Goal: Task Accomplishment & Management: Manage account settings

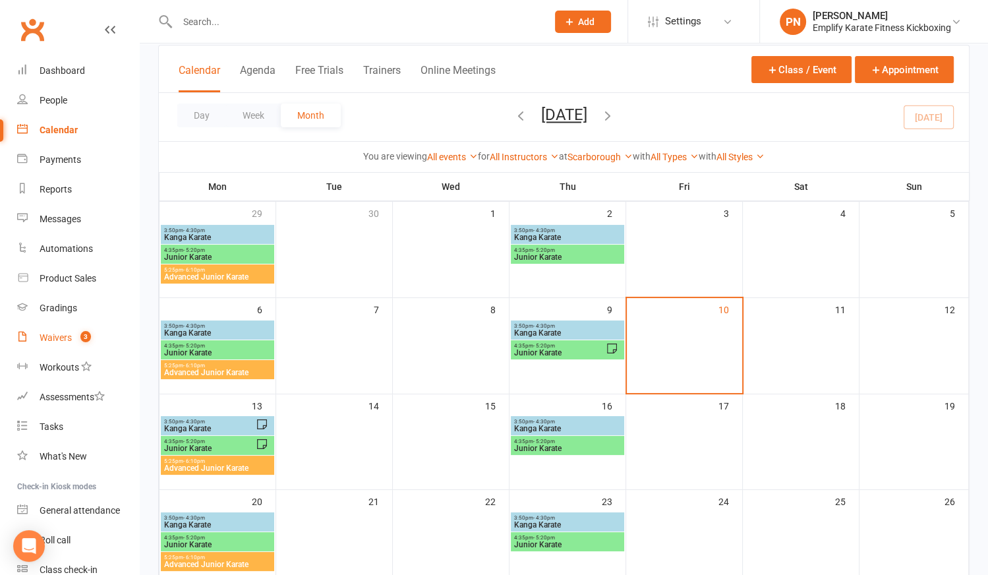
click at [57, 338] on div "Waivers" at bounding box center [56, 337] width 32 height 11
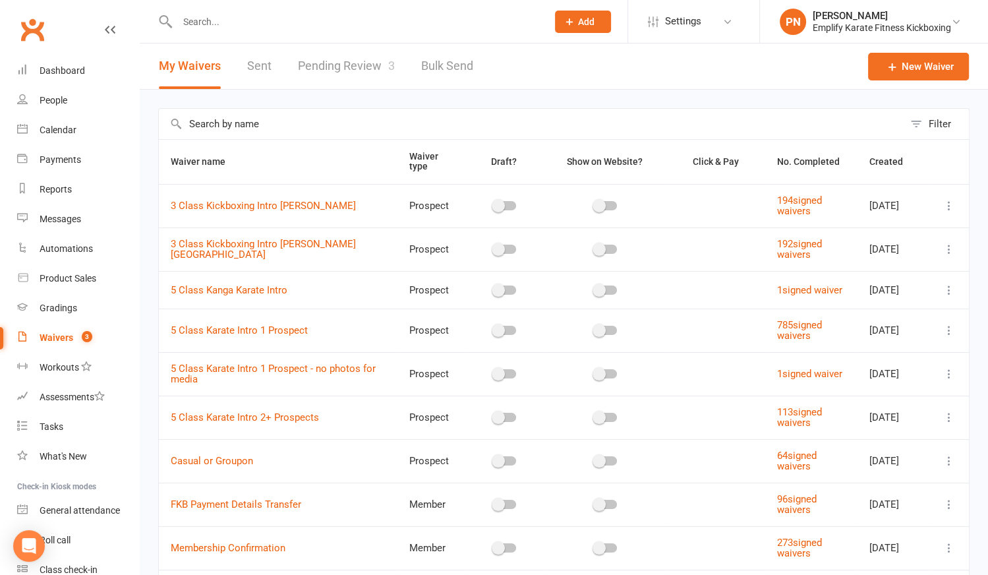
click at [355, 62] on link "Pending Review 3" at bounding box center [346, 65] width 97 height 45
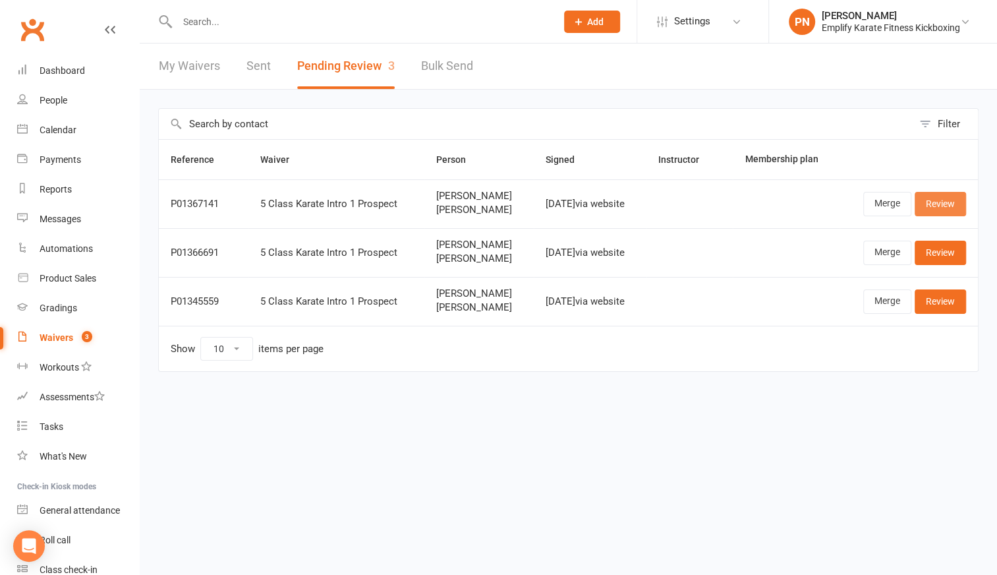
click at [947, 201] on link "Review" at bounding box center [940, 204] width 51 height 24
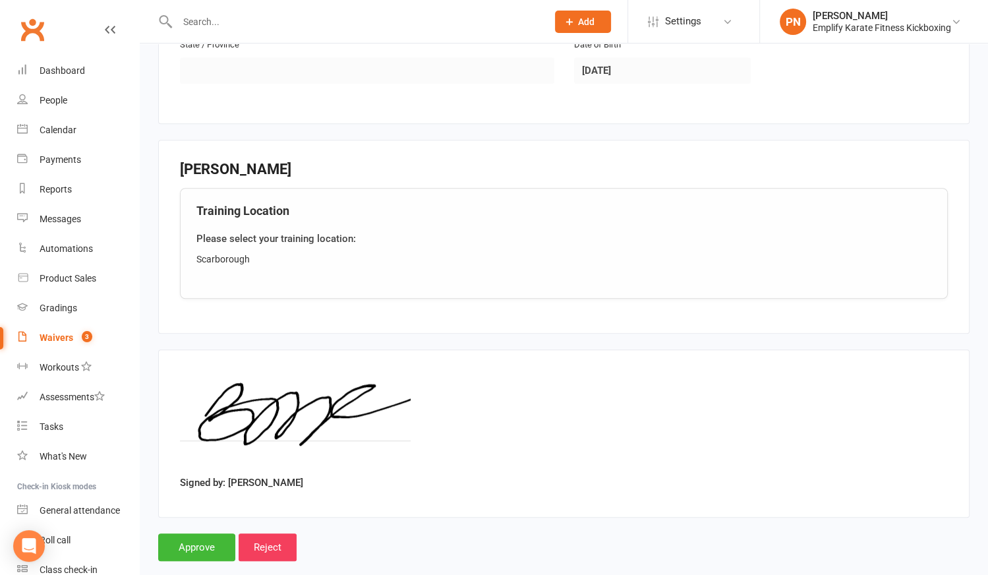
scroll to position [1010, 0]
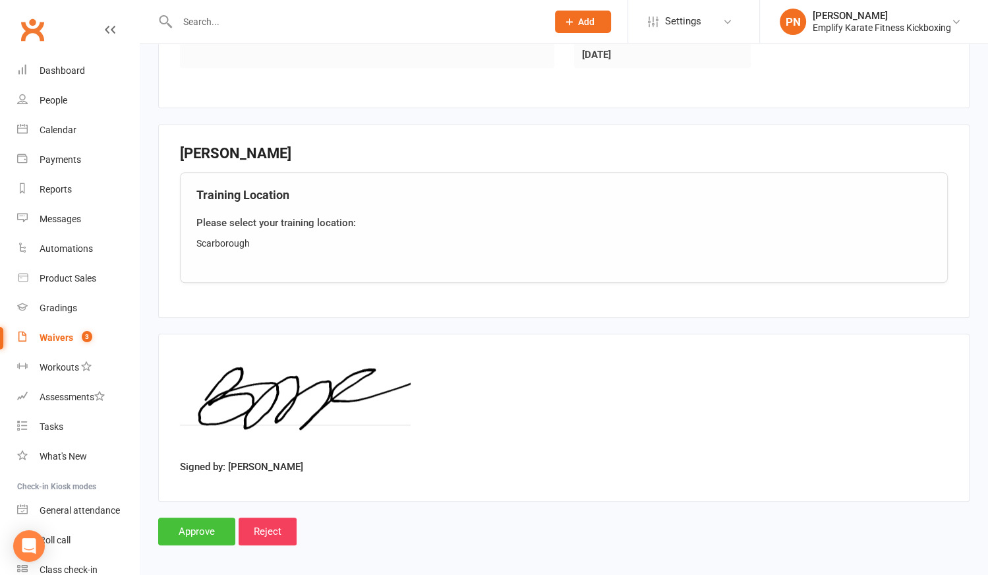
click at [202, 520] on input "Approve" at bounding box center [196, 531] width 77 height 28
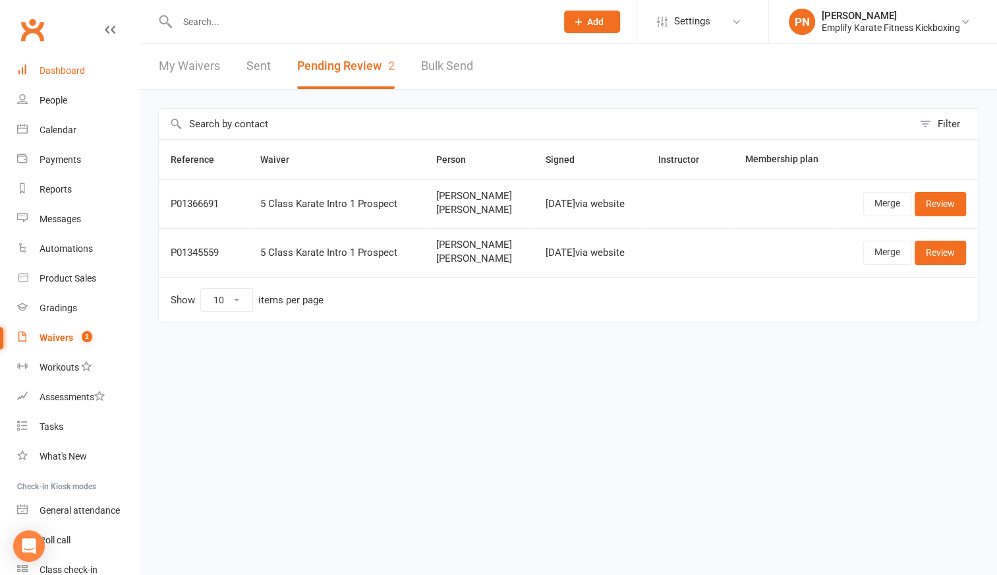
click at [59, 64] on link "Dashboard" at bounding box center [78, 71] width 122 height 30
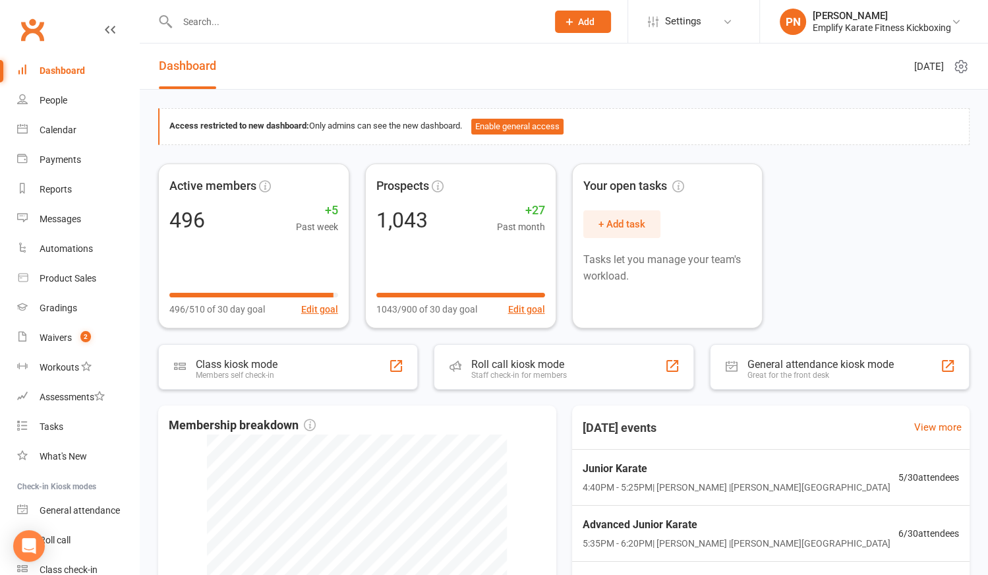
click at [72, 65] on div "Dashboard" at bounding box center [62, 70] width 45 height 11
click at [59, 68] on div "Dashboard" at bounding box center [62, 70] width 45 height 11
click at [426, 68] on link "Recent Activity" at bounding box center [442, 65] width 78 height 45
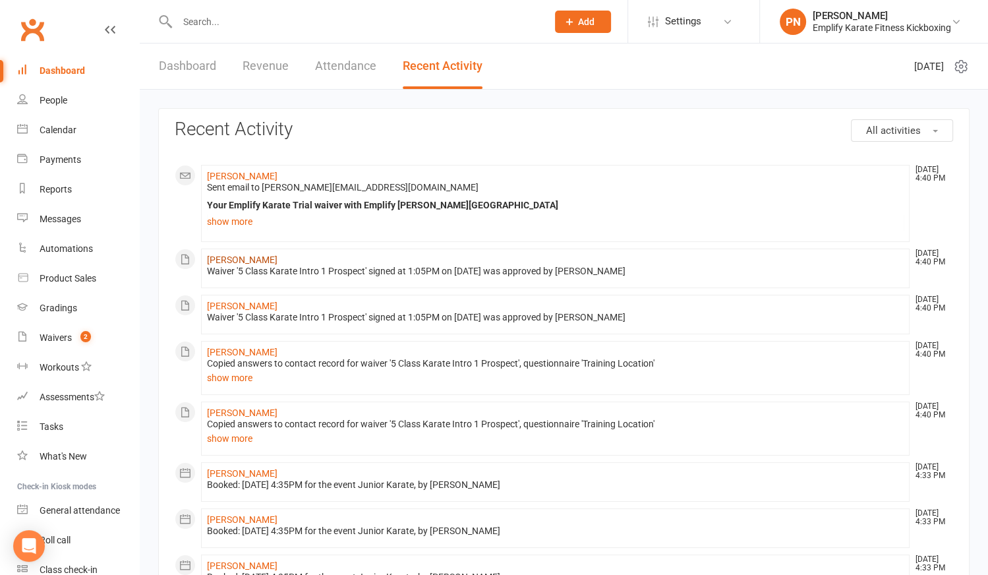
click at [221, 258] on link "[PERSON_NAME]" at bounding box center [242, 259] width 71 height 11
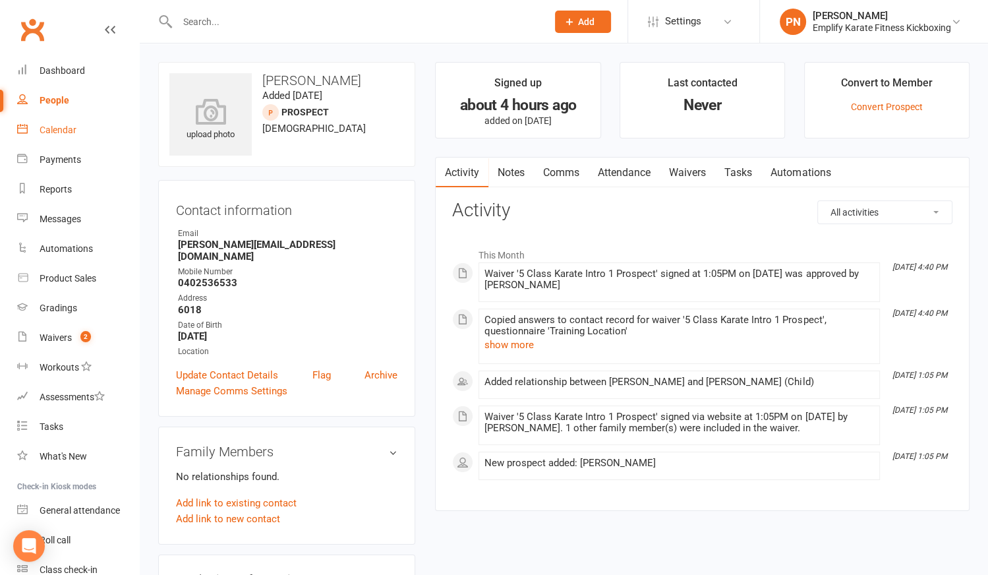
click at [62, 134] on div "Calendar" at bounding box center [58, 130] width 37 height 11
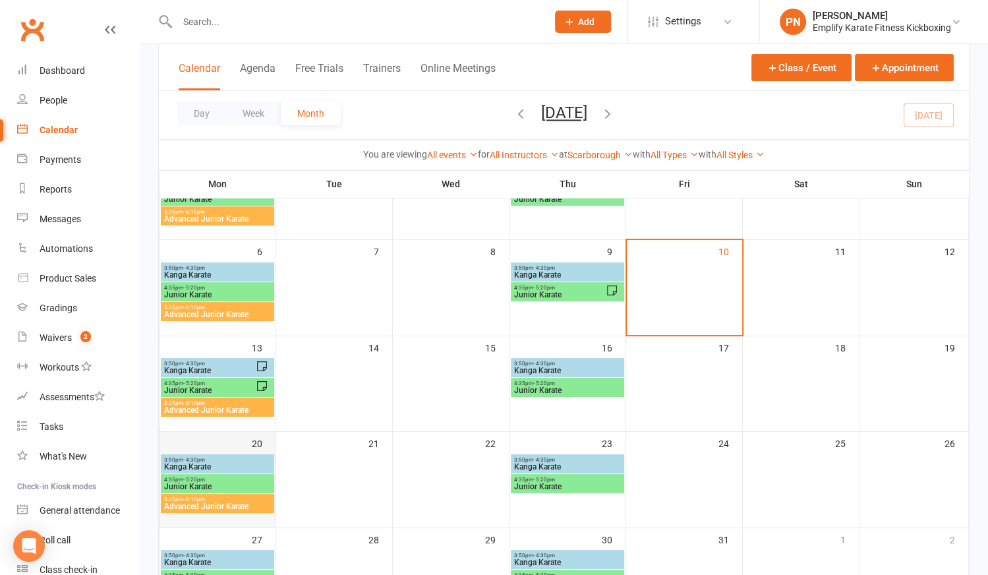
scroll to position [179, 0]
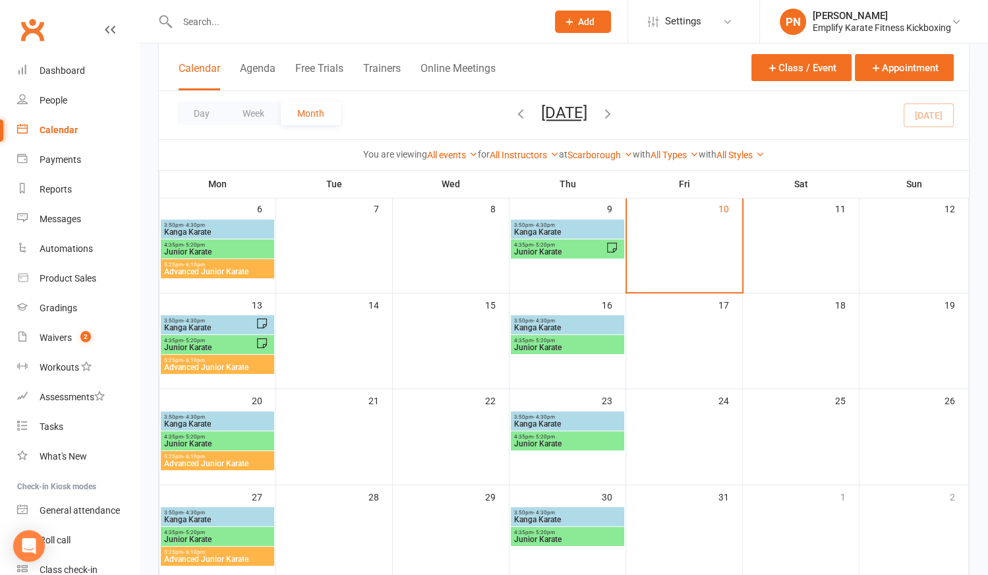
click at [190, 329] on span "Kanga Karate" at bounding box center [209, 328] width 92 height 8
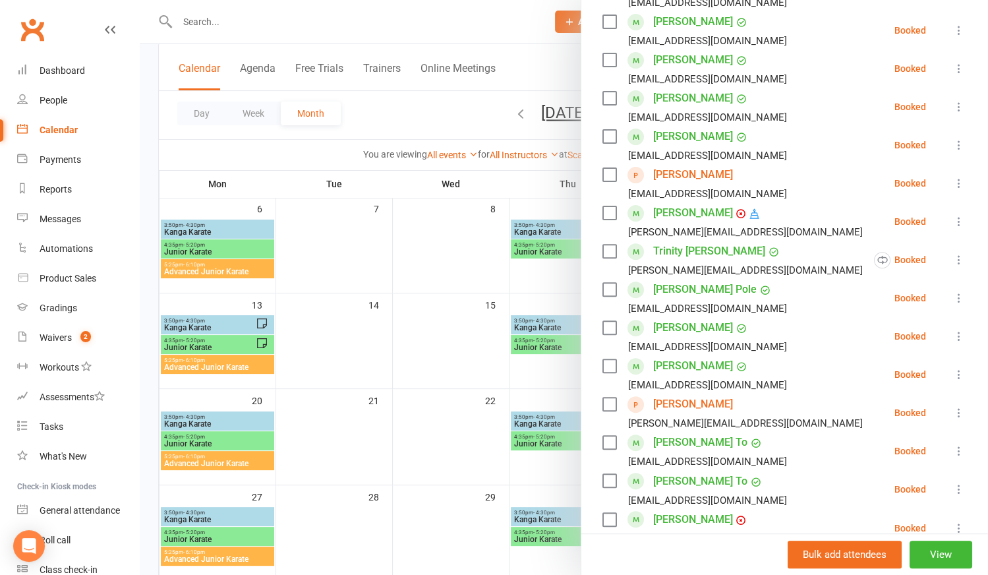
scroll to position [596, 0]
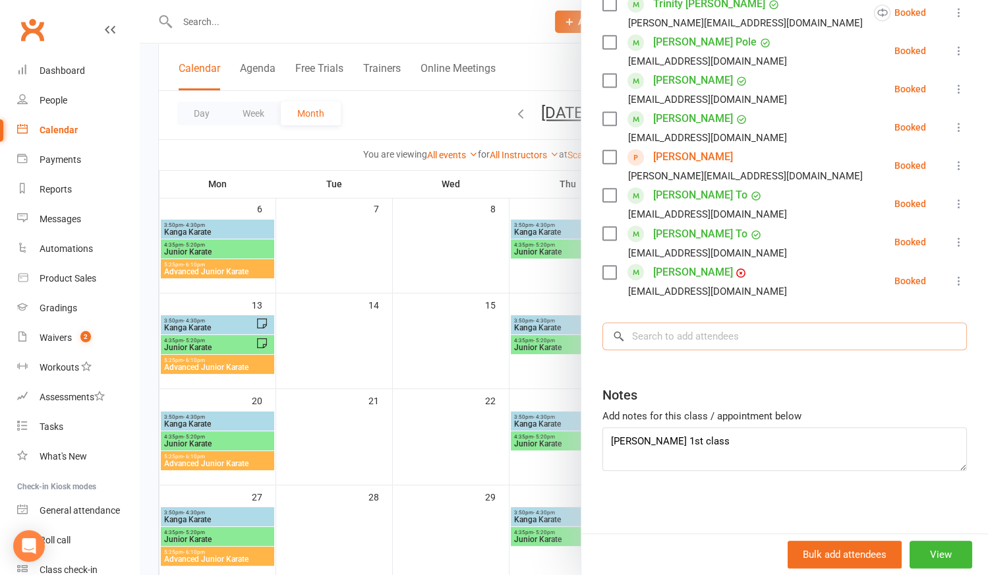
click at [666, 341] on input "search" at bounding box center [784, 336] width 364 height 28
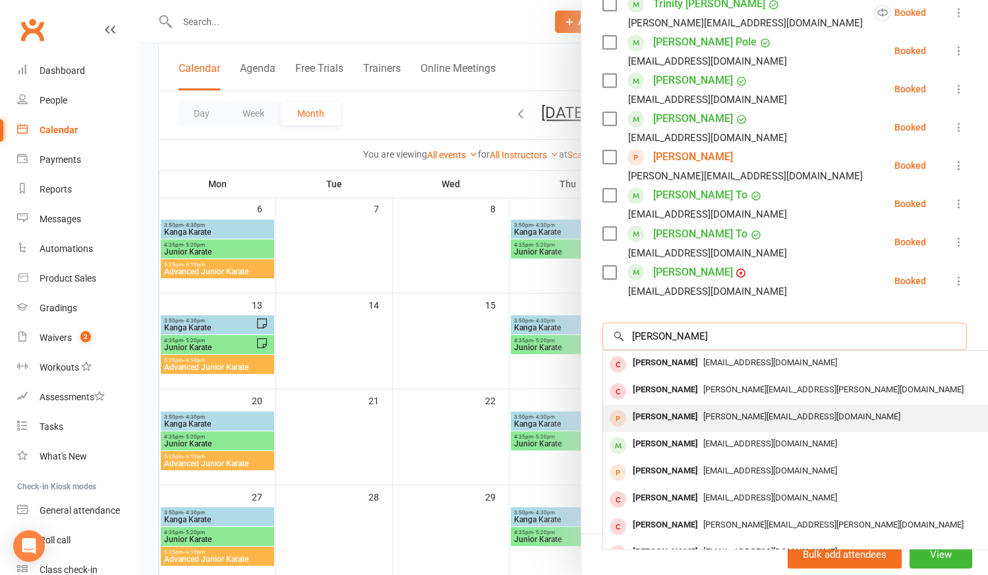
type input "[PERSON_NAME]"
click at [704, 418] on span "[PERSON_NAME][EMAIL_ADDRESS][DOMAIN_NAME]" at bounding box center [801, 416] width 197 height 10
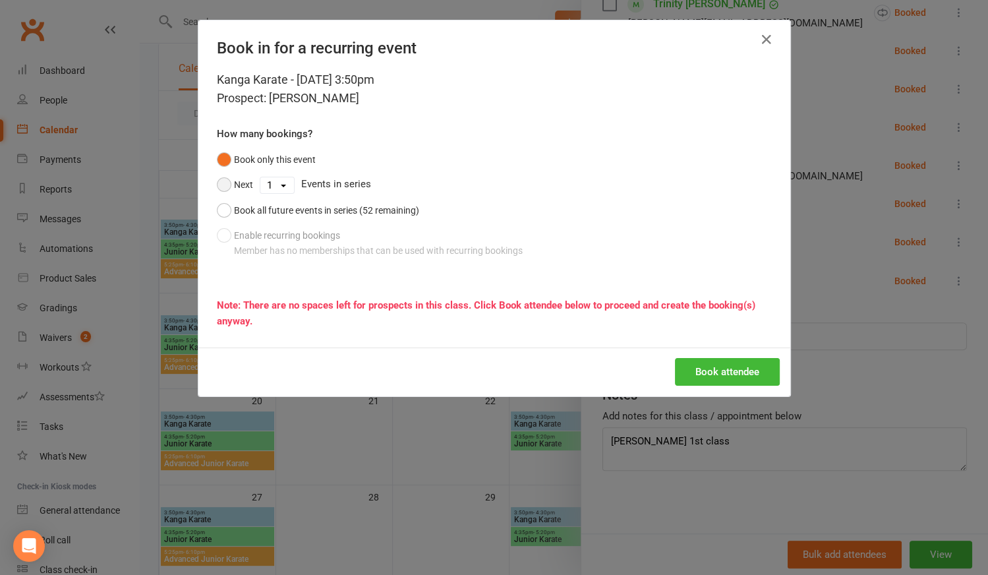
click at [217, 181] on button "Next" at bounding box center [235, 184] width 36 height 25
click at [276, 188] on select "1 2 3 4 5 6 7 8 9 10 11 12 13 14 15 16 17 18 19 20 21 22 23 24 25 26 27 28 29 3…" at bounding box center [277, 185] width 34 height 16
select select "4"
click at [260, 177] on select "1 2 3 4 5 6 7 8 9 10 11 12 13 14 15 16 17 18 19 20 21 22 23 24 25 26 27 28 29 3…" at bounding box center [277, 185] width 34 height 16
click at [753, 372] on button "Book attendee" at bounding box center [727, 372] width 105 height 28
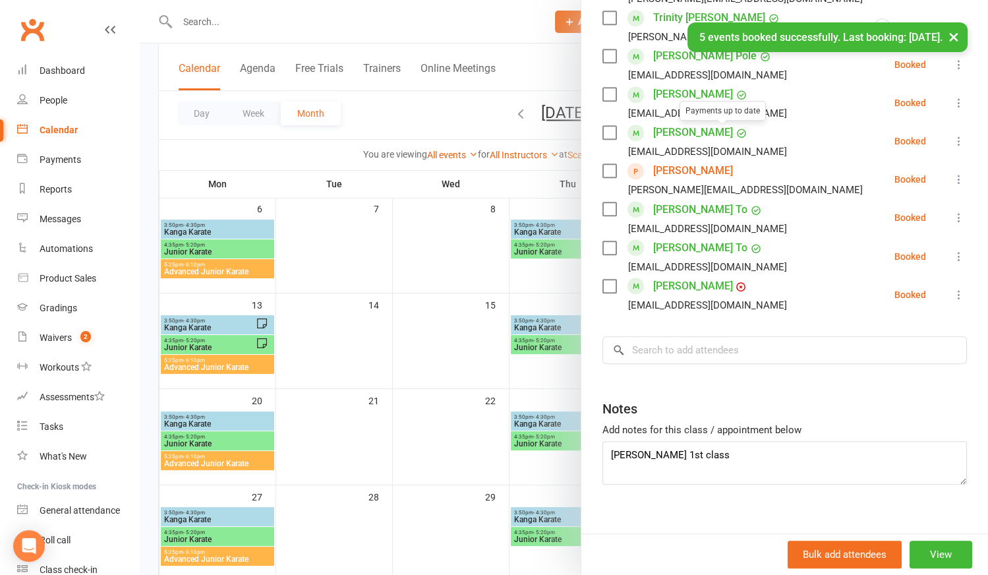
scroll to position [635, 0]
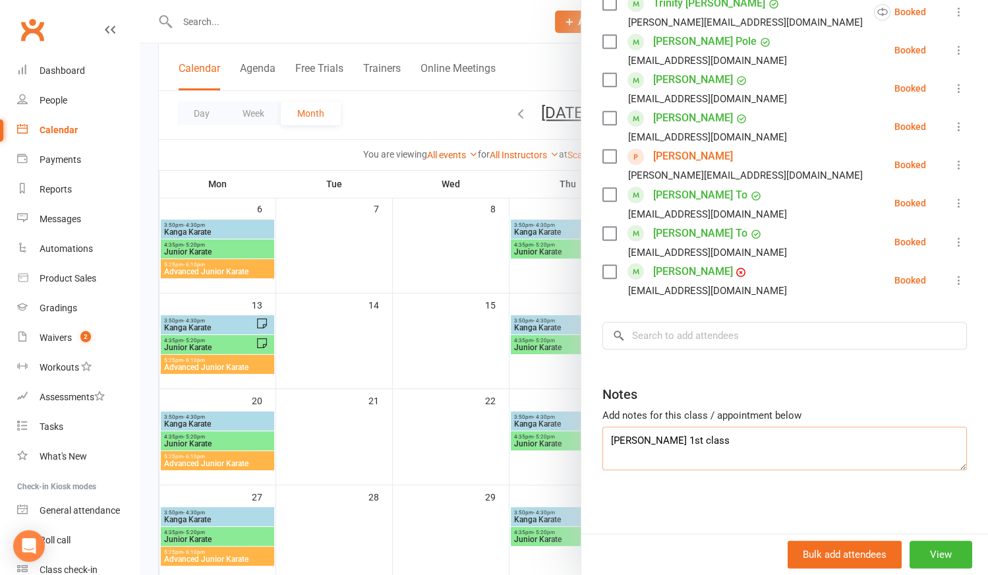
click at [607, 438] on textarea "[PERSON_NAME] 1st class" at bounding box center [784, 447] width 364 height 43
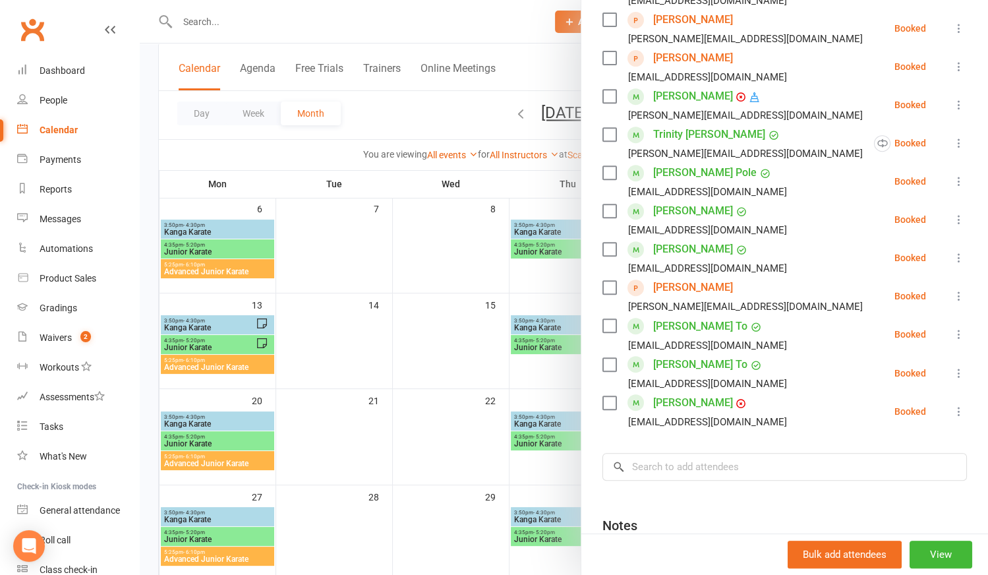
scroll to position [455, 0]
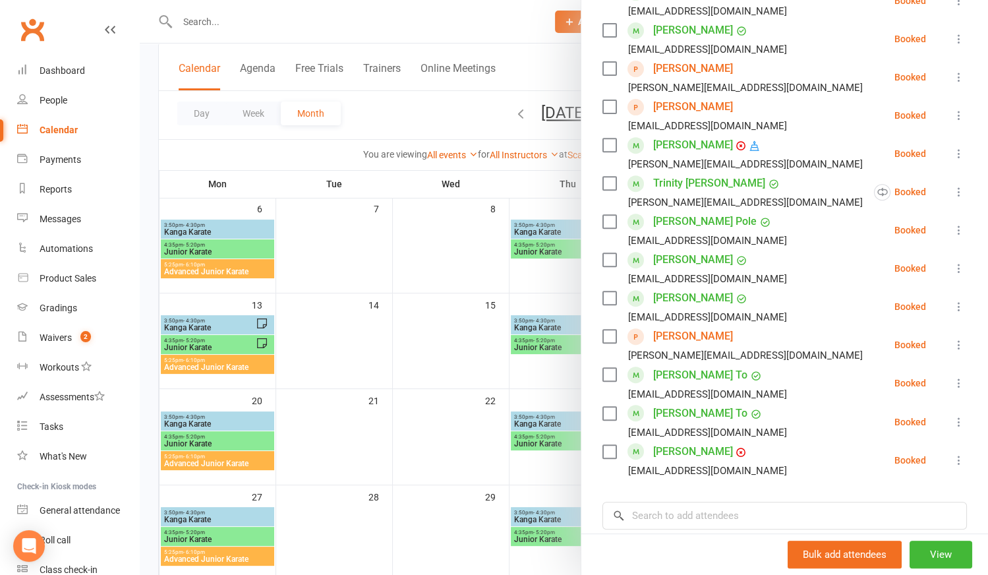
type textarea "[PERSON_NAME] and [PERSON_NAME] 1st class"
click at [717, 105] on link "[PERSON_NAME]" at bounding box center [693, 106] width 80 height 21
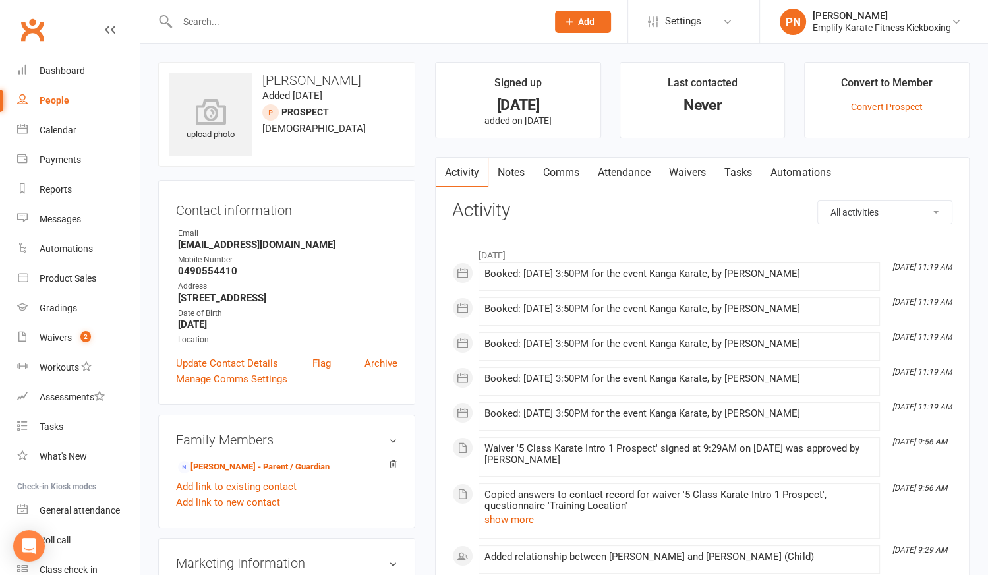
click at [621, 171] on link "Attendance" at bounding box center [623, 172] width 71 height 30
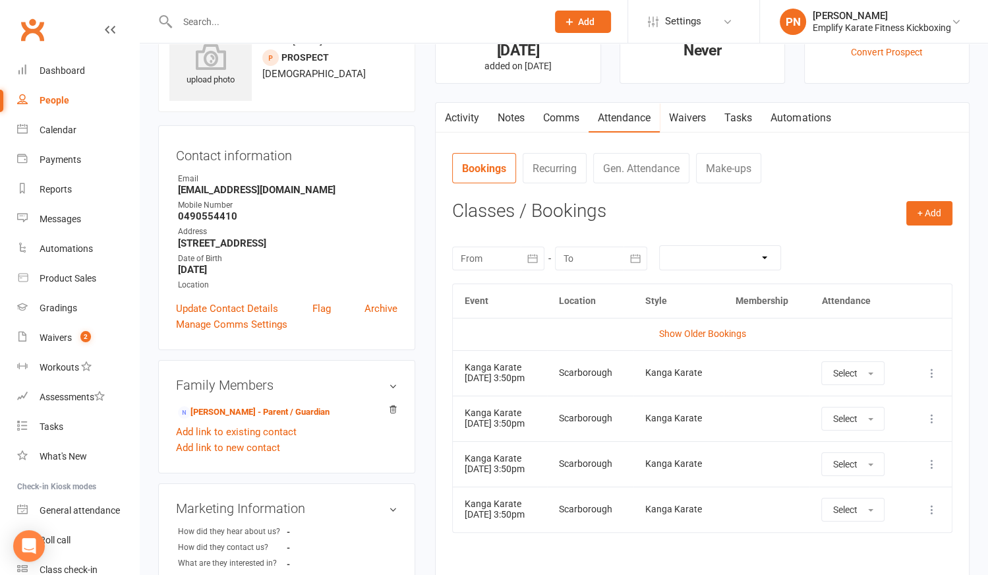
scroll to position [239, 0]
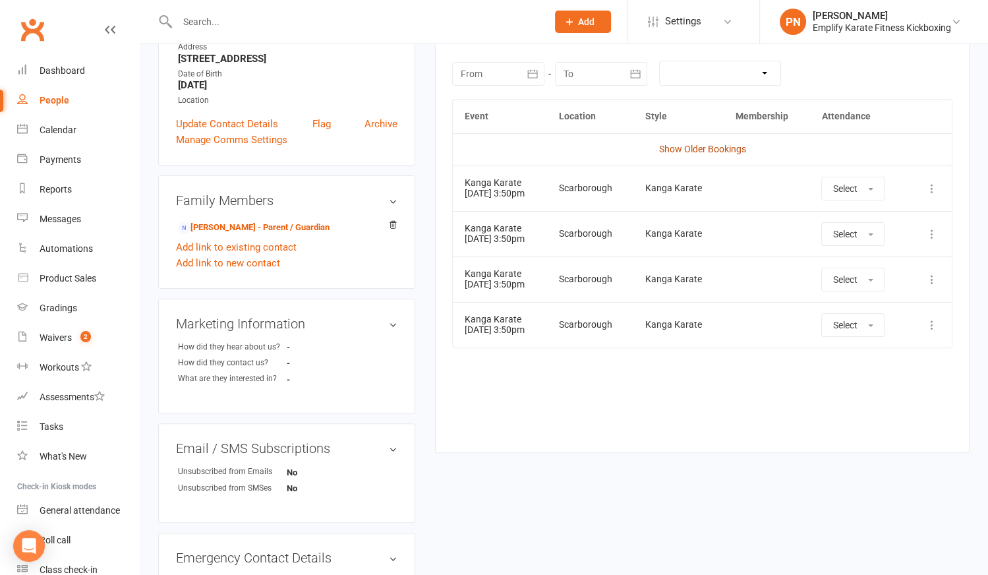
click at [703, 146] on link "Show Older Bookings" at bounding box center [702, 149] width 87 height 11
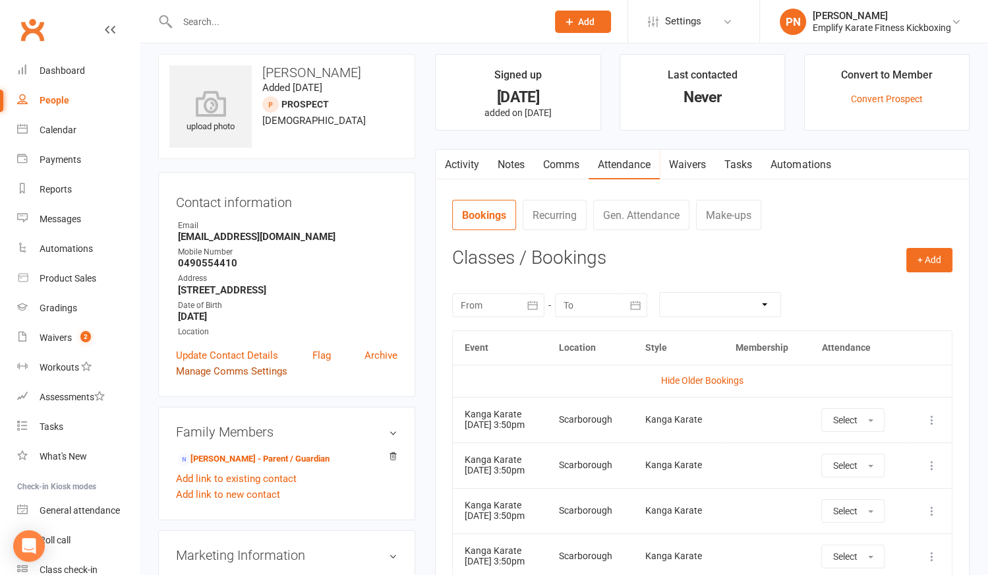
scroll to position [0, 0]
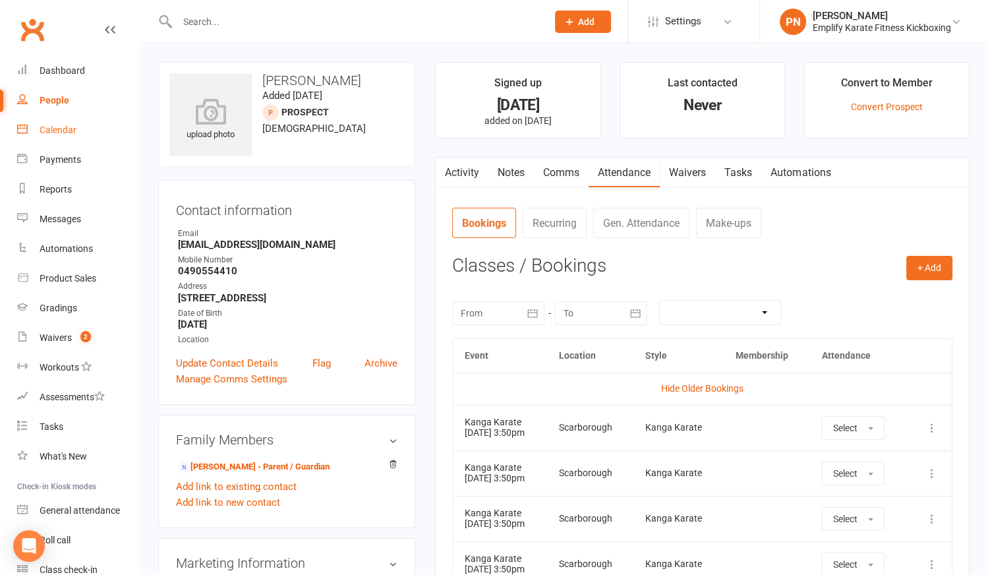
click at [38, 132] on link "Calendar" at bounding box center [78, 130] width 122 height 30
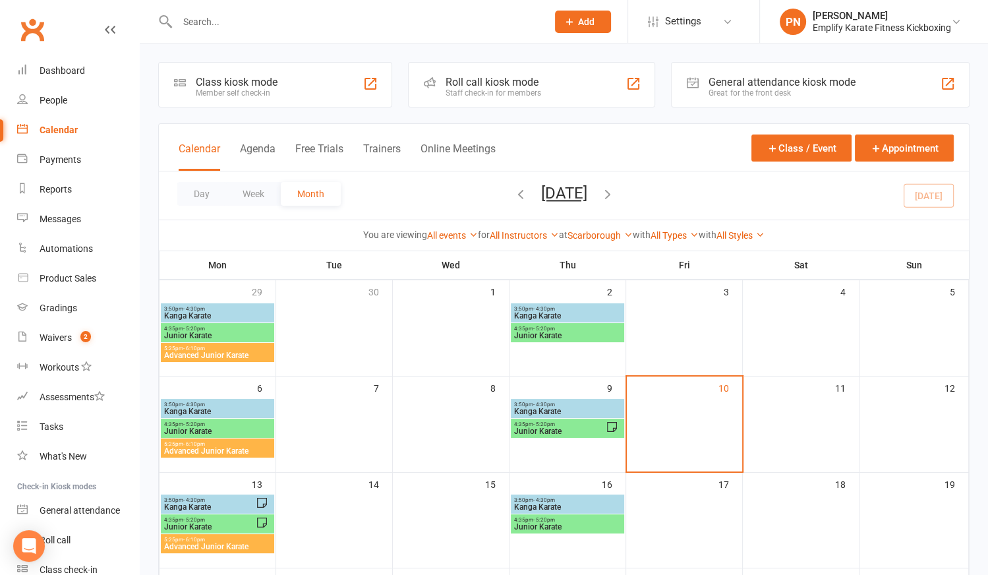
click at [228, 408] on span "Kanga Karate" at bounding box center [217, 411] width 108 height 8
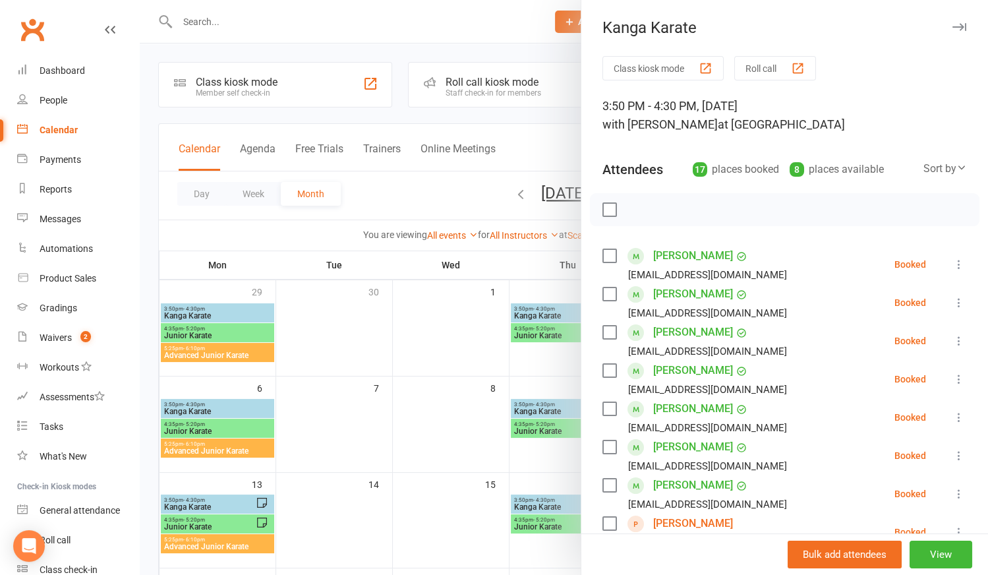
click at [337, 349] on div at bounding box center [564, 287] width 848 height 575
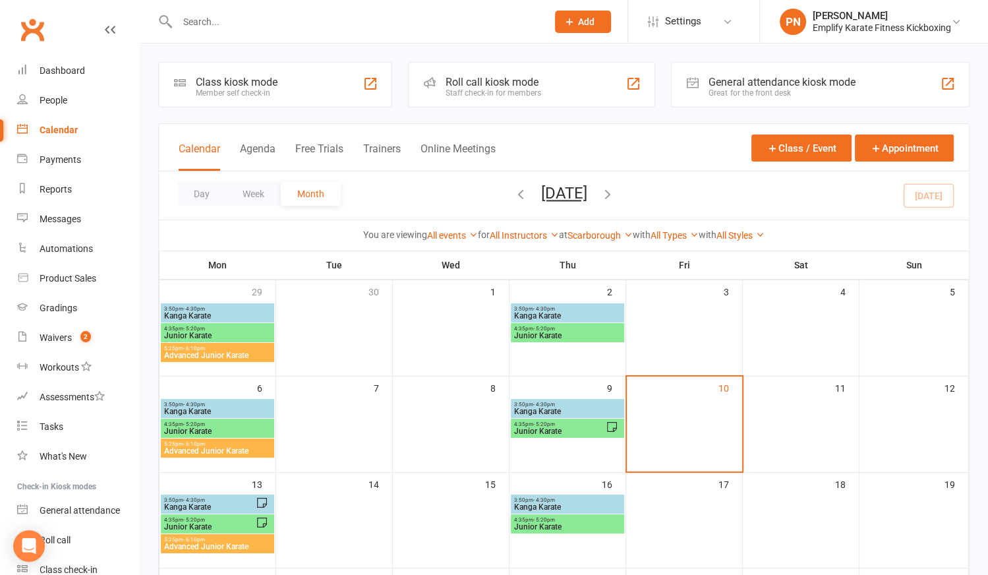
click at [191, 428] on span "Junior Karate" at bounding box center [217, 431] width 108 height 8
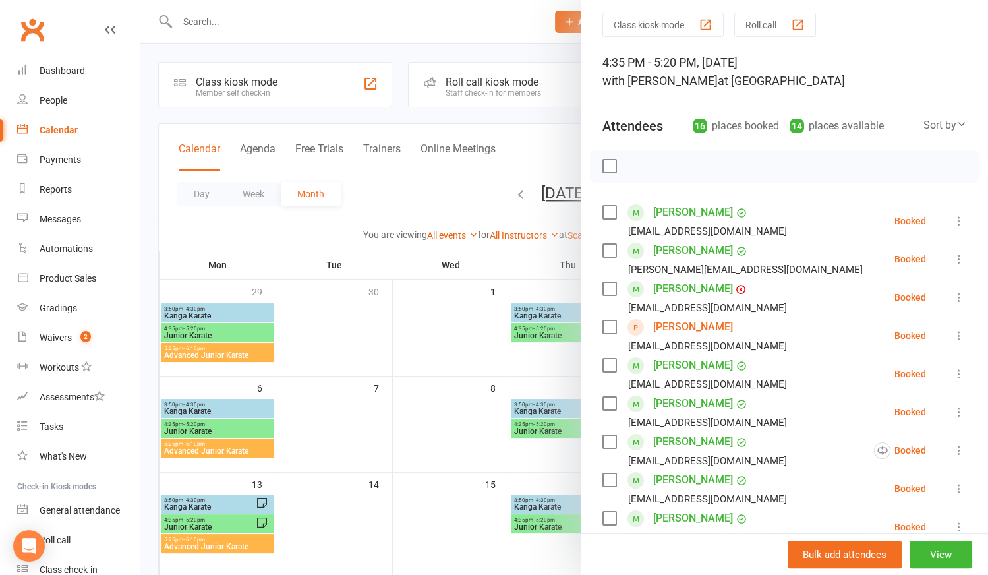
scroll to position [359, 0]
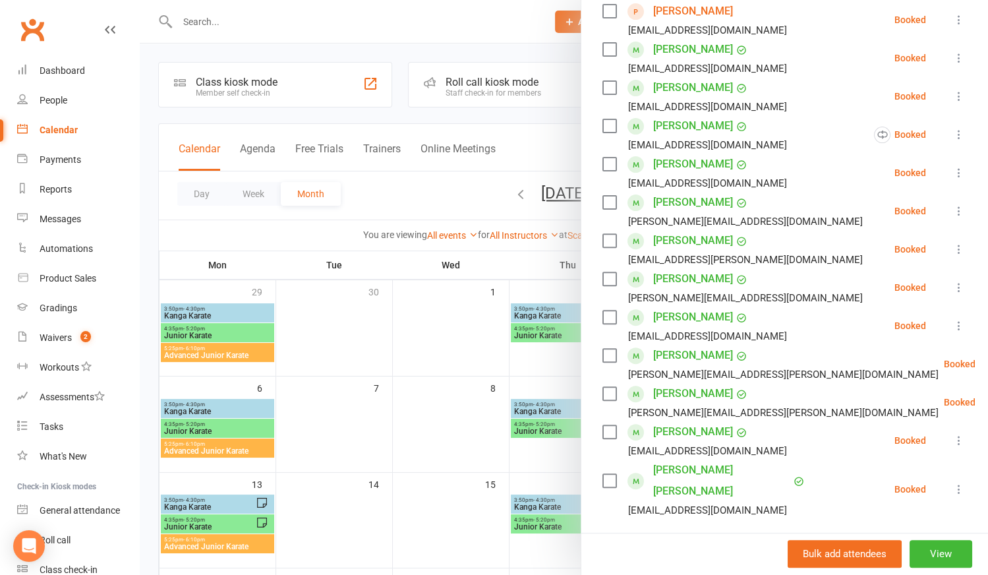
click at [244, 455] on div at bounding box center [564, 287] width 848 height 575
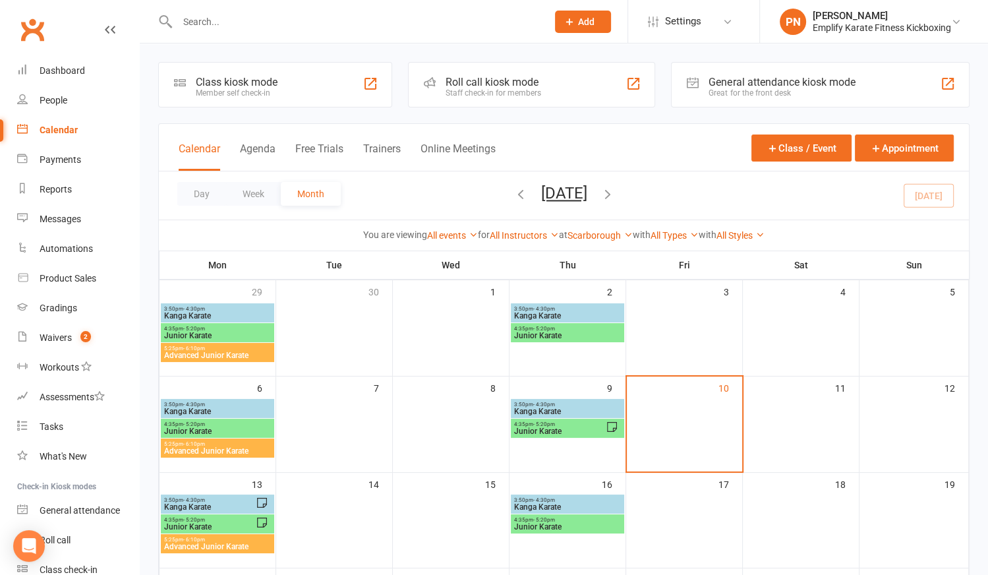
click at [243, 450] on span "Advanced Junior Karate" at bounding box center [217, 451] width 108 height 8
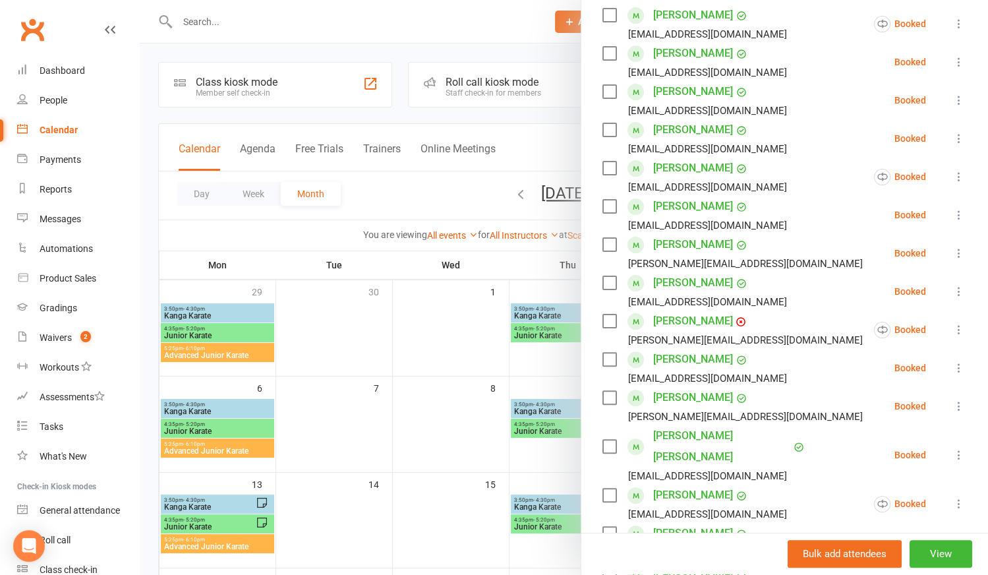
scroll to position [299, 0]
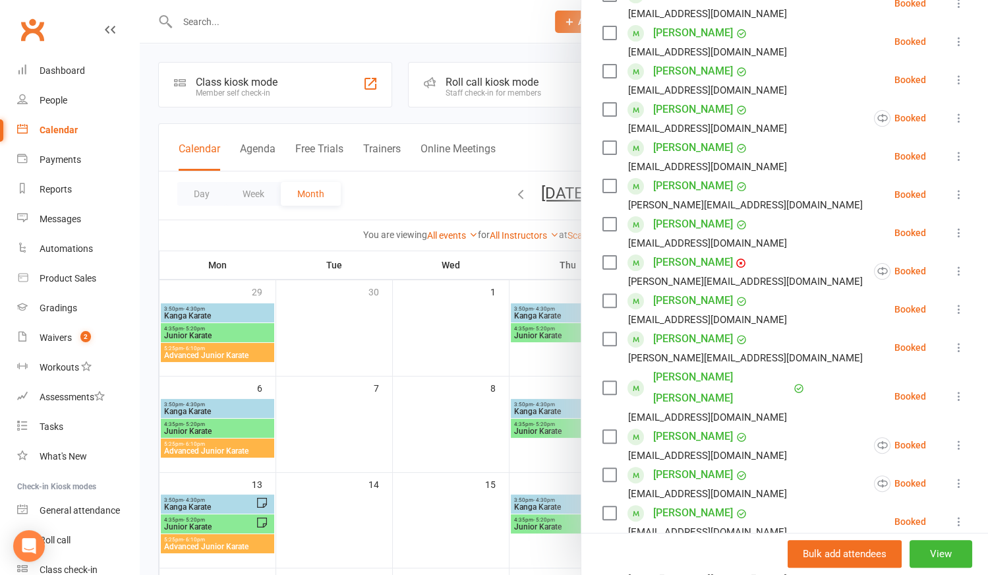
click at [489, 433] on div at bounding box center [564, 287] width 848 height 575
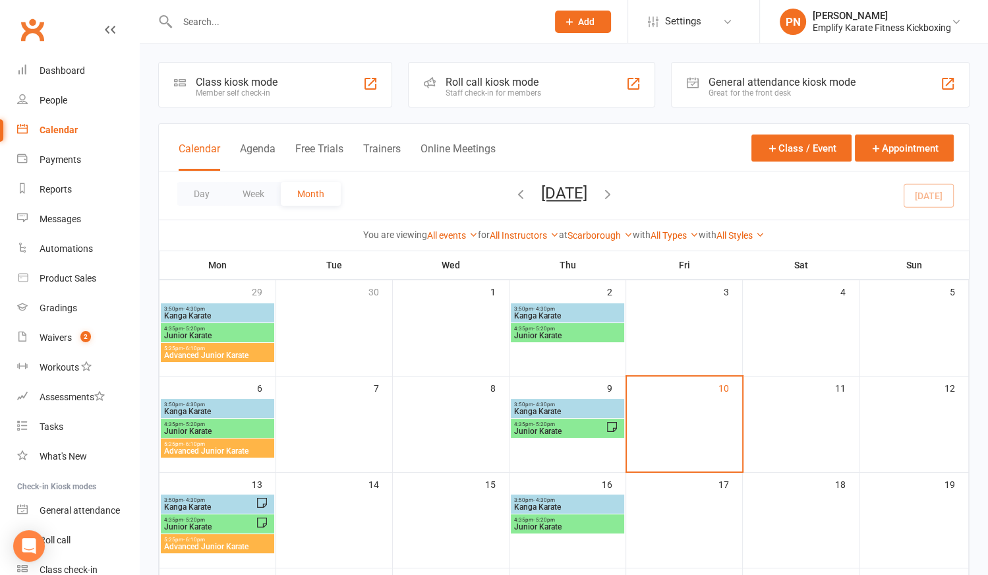
drag, startPoint x: 275, startPoint y: 22, endPoint x: 273, endPoint y: 30, distance: 8.3
click at [274, 24] on input "text" at bounding box center [355, 22] width 364 height 18
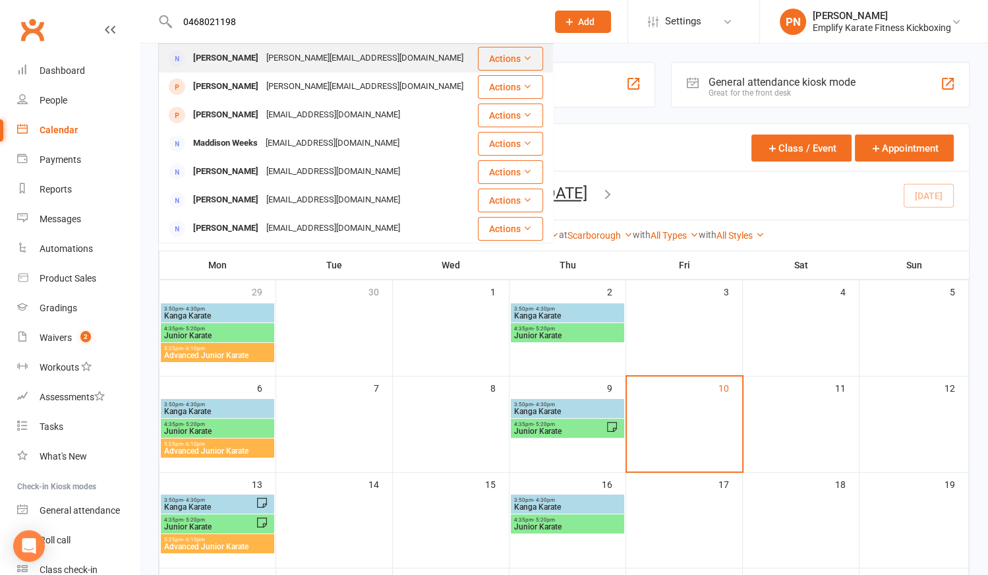
type input "0468021198"
click at [266, 60] on div "[PERSON_NAME][EMAIL_ADDRESS][DOMAIN_NAME]" at bounding box center [364, 58] width 205 height 19
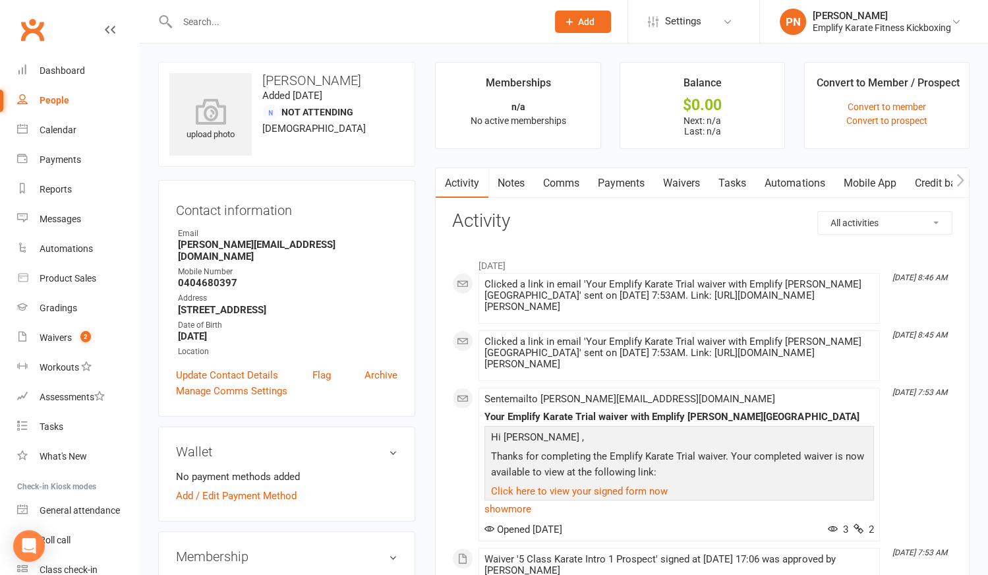
click at [217, 26] on input "text" at bounding box center [355, 22] width 364 height 18
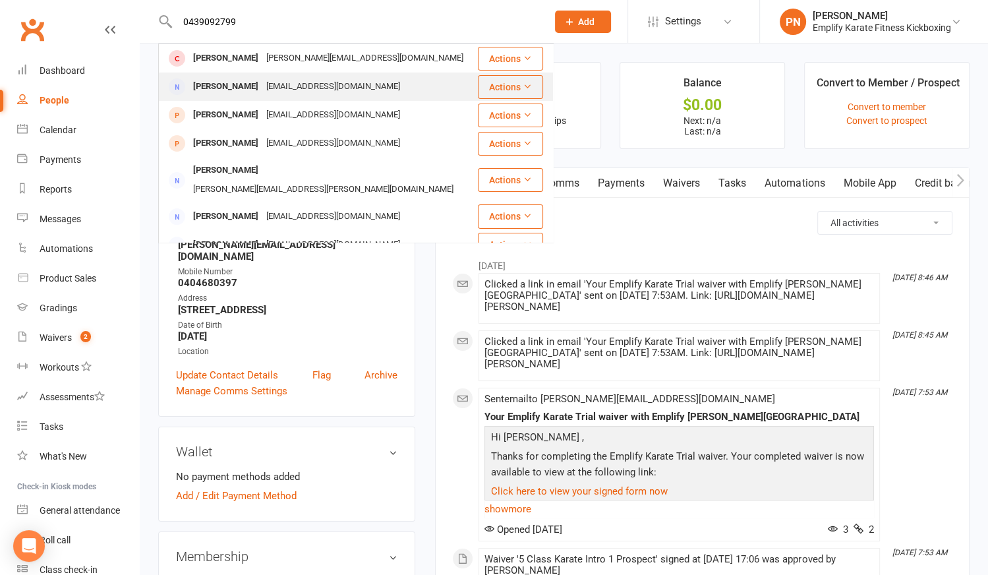
type input "0439092799"
click at [239, 89] on div "[PERSON_NAME]" at bounding box center [225, 86] width 73 height 19
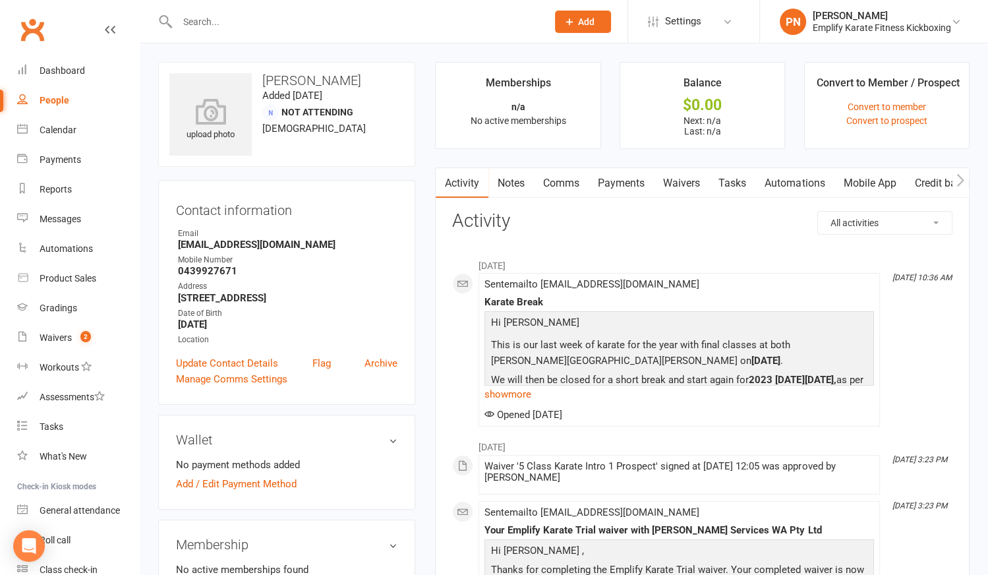
click at [223, 22] on input "text" at bounding box center [355, 22] width 364 height 18
drag, startPoint x: 177, startPoint y: 271, endPoint x: 234, endPoint y: 272, distance: 57.3
click at [234, 272] on li "Mobile Number [PHONE_NUMBER]" at bounding box center [286, 265] width 221 height 23
copy strong "0439927671"
click at [214, 21] on input "text" at bounding box center [355, 22] width 364 height 18
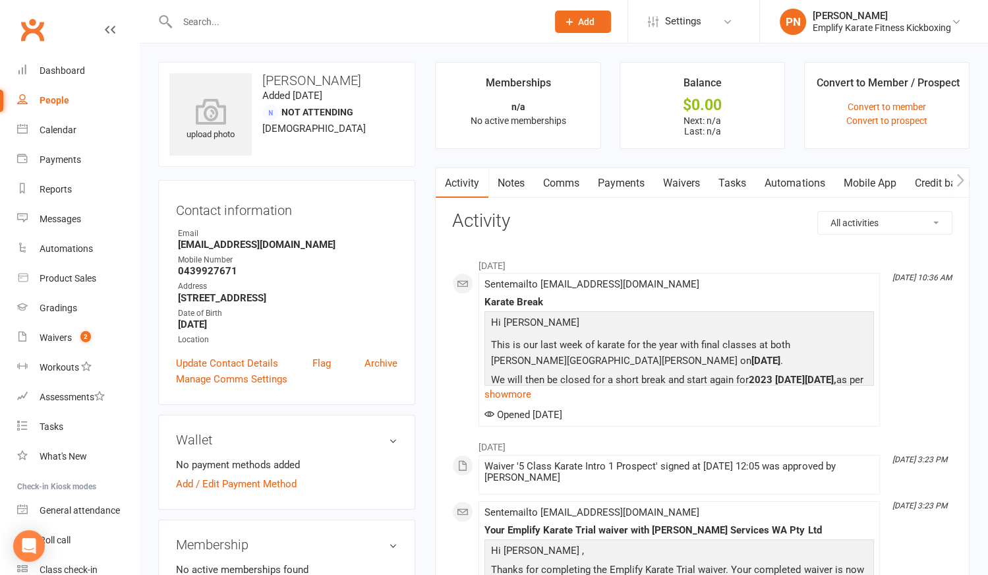
paste input "0439927671"
type input "0439927671"
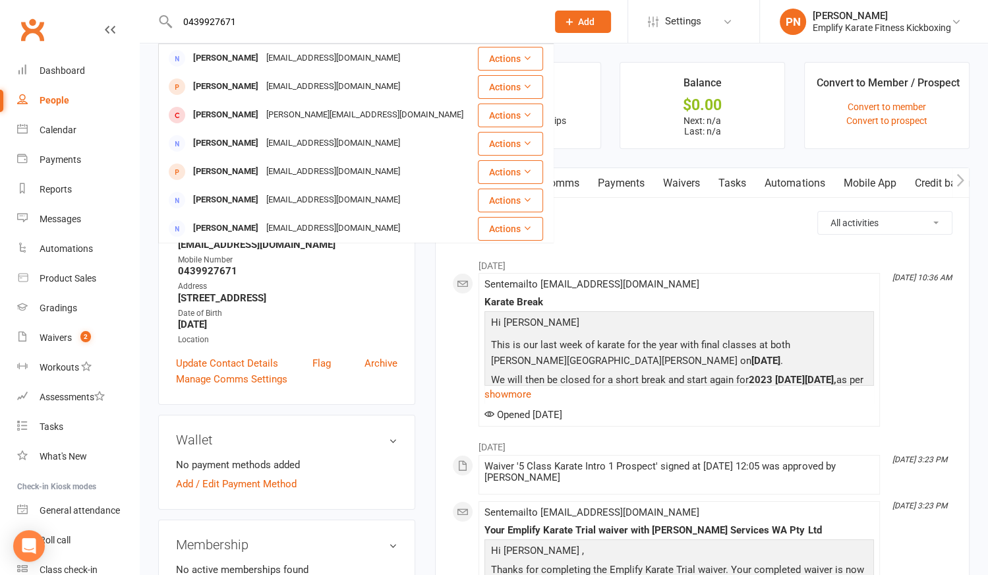
drag, startPoint x: 208, startPoint y: 7, endPoint x: 147, endPoint y: 0, distance: 61.7
click at [147, 0] on react-component "0439927671 [PERSON_NAME] [PERSON_NAME][EMAIL_ADDRESS][DOMAIN_NAME] Actions [PER…" at bounding box center [269, 21] width 538 height 43
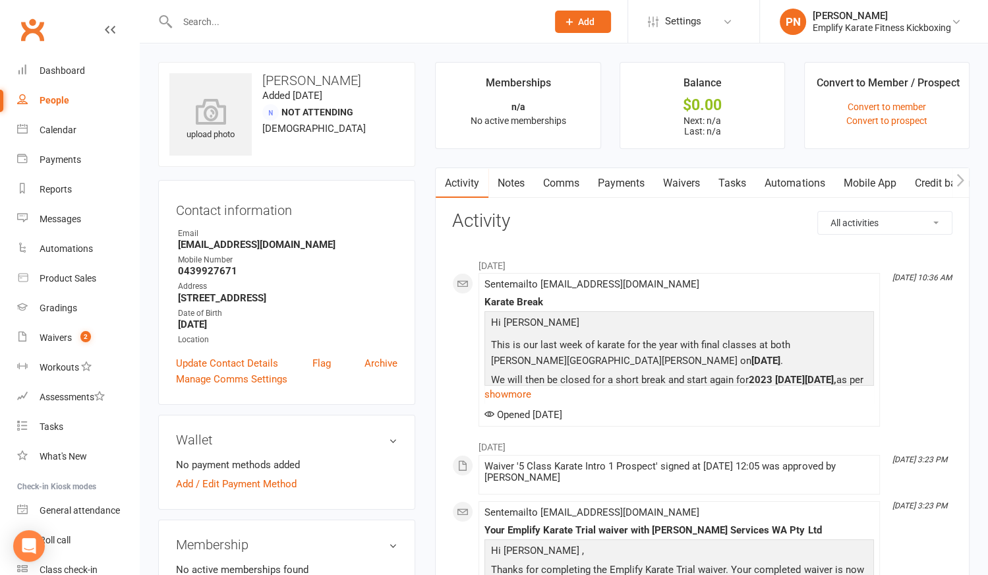
click at [222, 18] on input "text" at bounding box center [355, 22] width 364 height 18
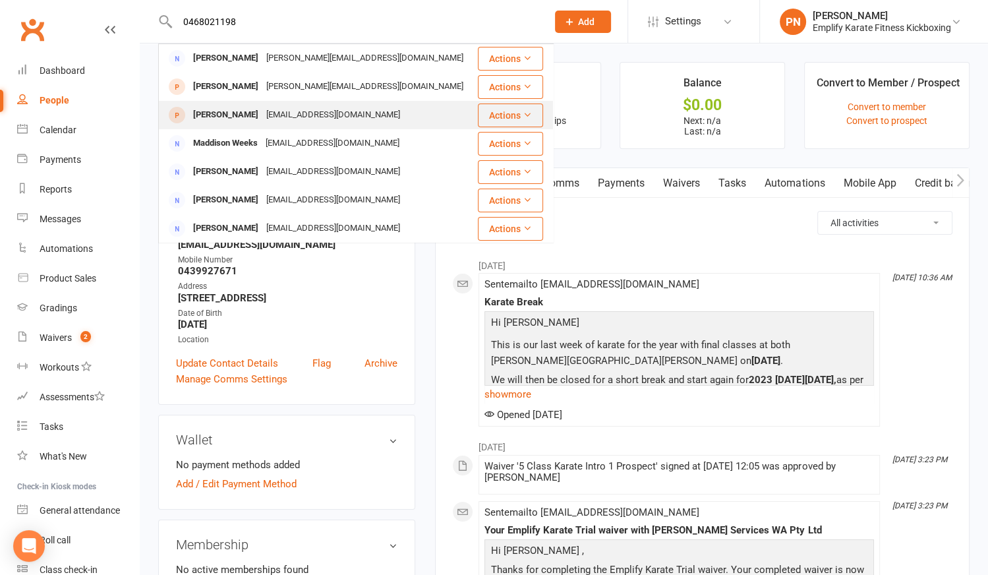
type input "0468021198"
click at [262, 113] on div "[EMAIL_ADDRESS][DOMAIN_NAME]" at bounding box center [333, 114] width 142 height 19
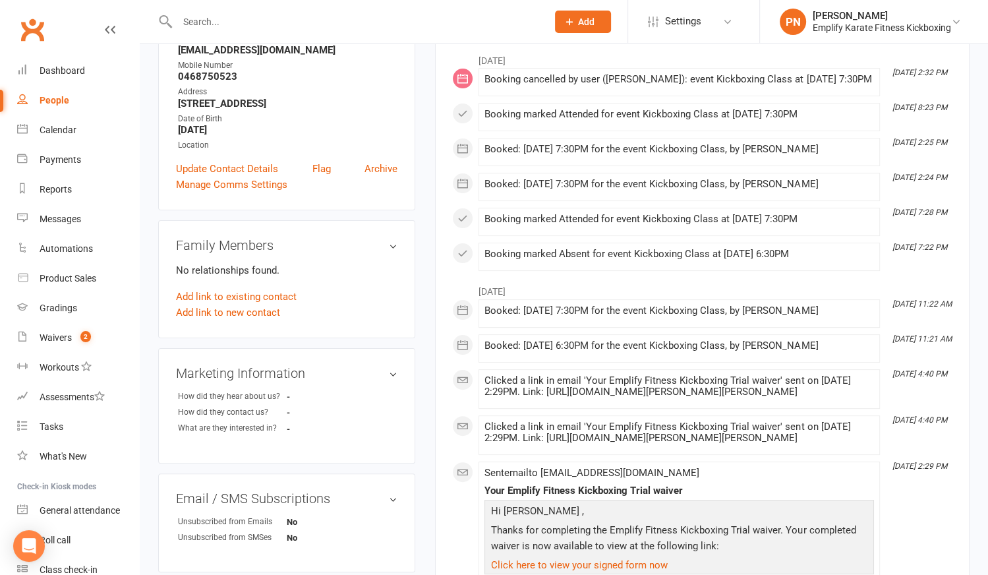
scroll to position [239, 0]
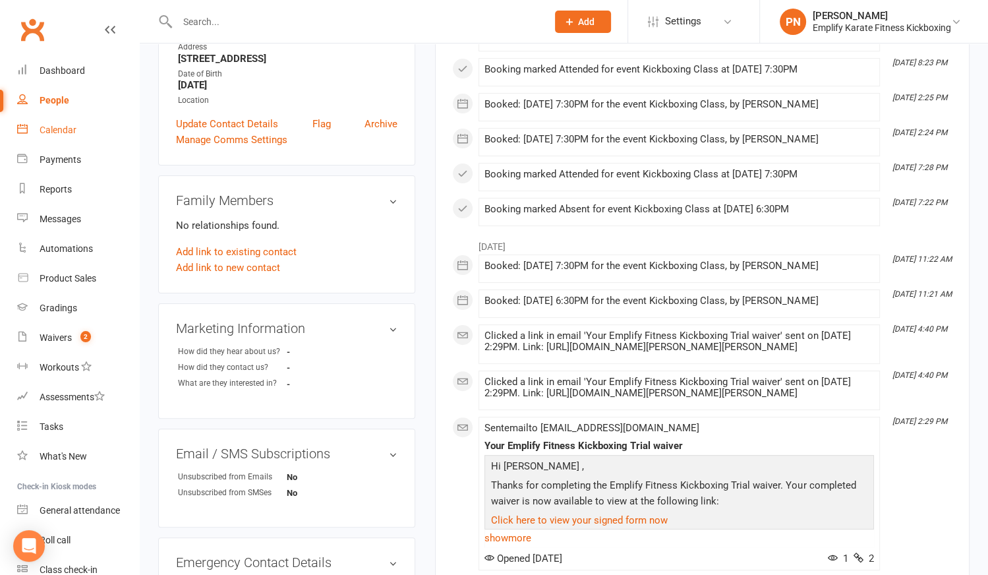
click at [55, 131] on div "Calendar" at bounding box center [58, 130] width 37 height 11
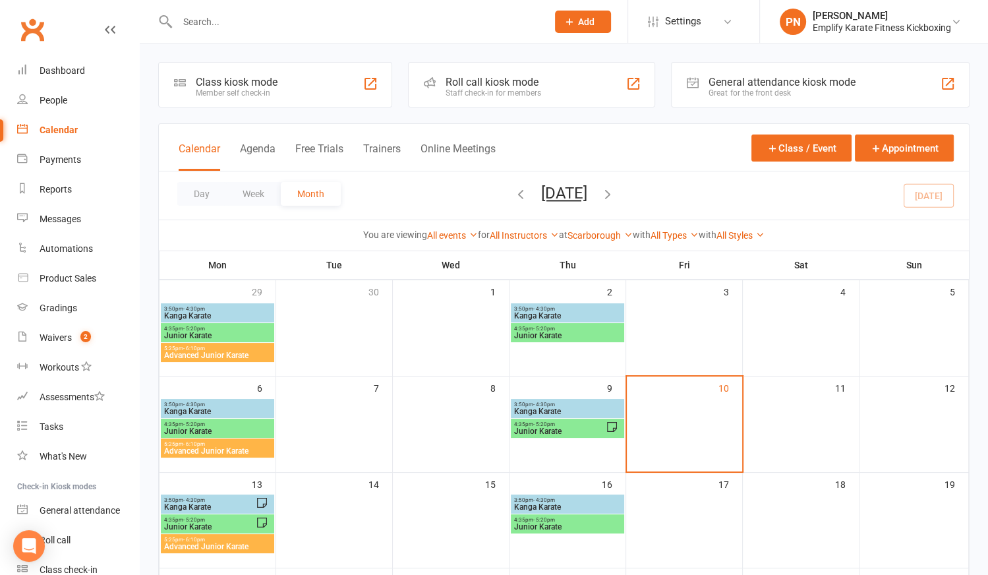
click at [252, 403] on span "3:50pm - 4:30pm" at bounding box center [217, 404] width 108 height 6
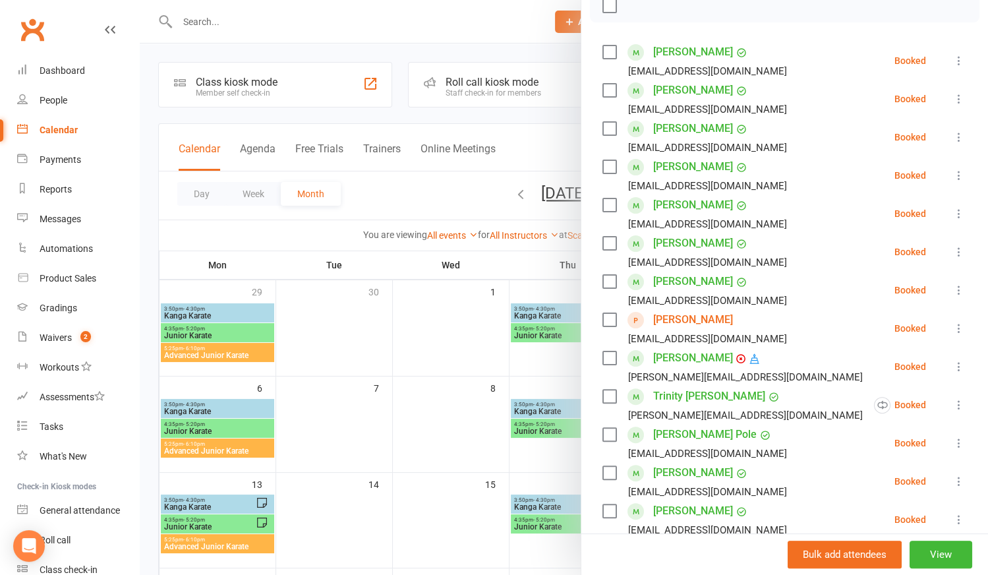
scroll to position [119, 0]
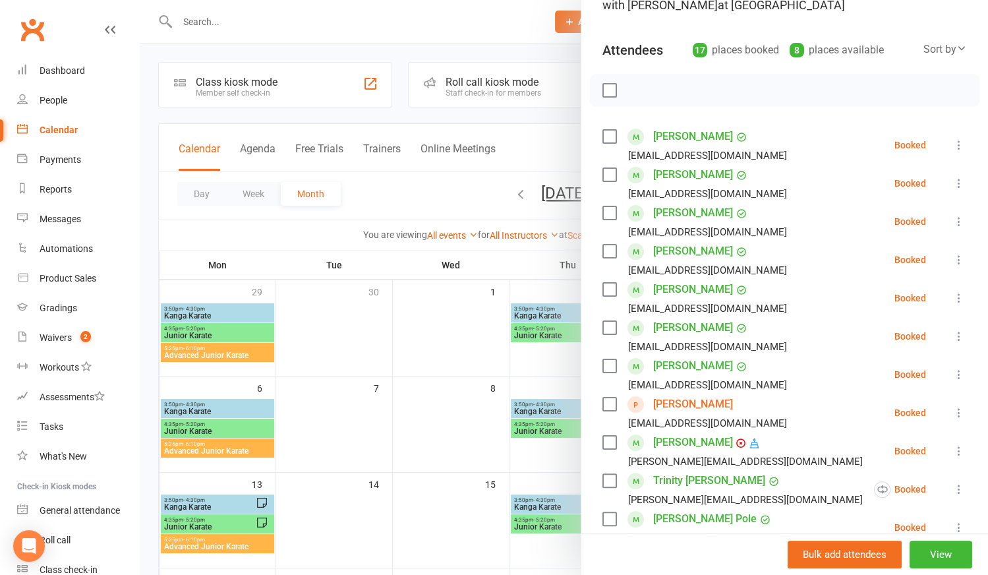
click at [343, 426] on div at bounding box center [564, 287] width 848 height 575
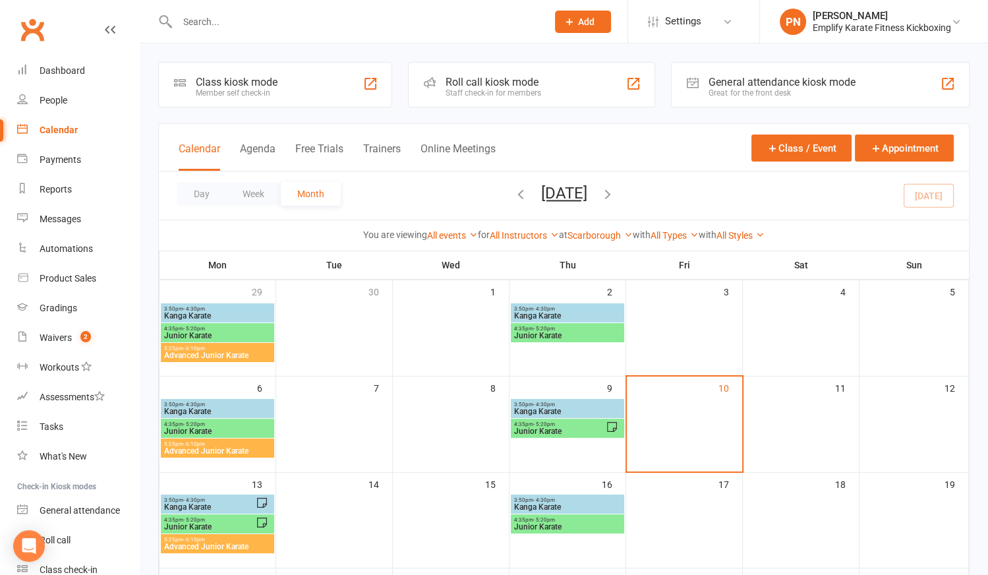
click at [555, 410] on span "Kanga Karate" at bounding box center [567, 411] width 108 height 8
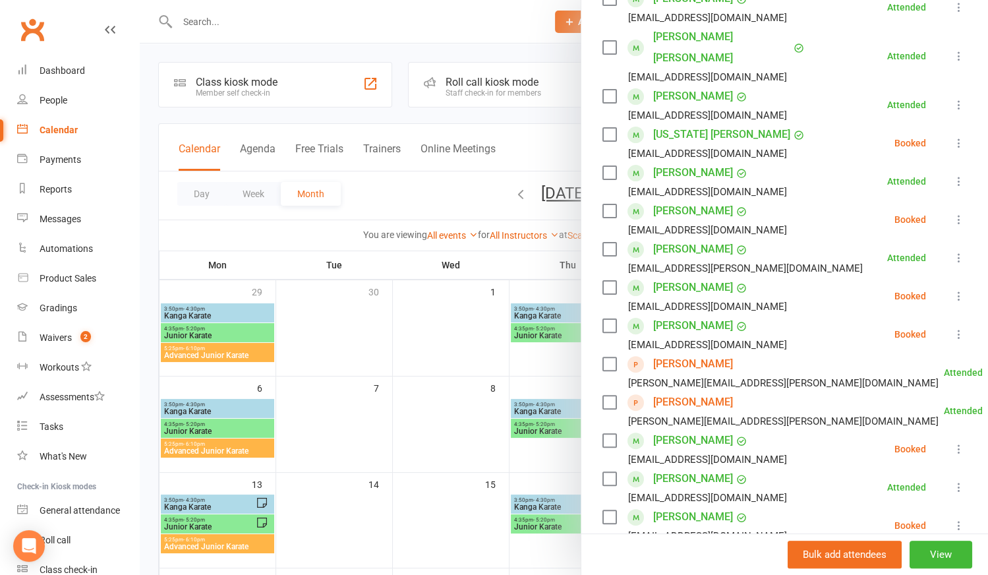
scroll to position [239, 0]
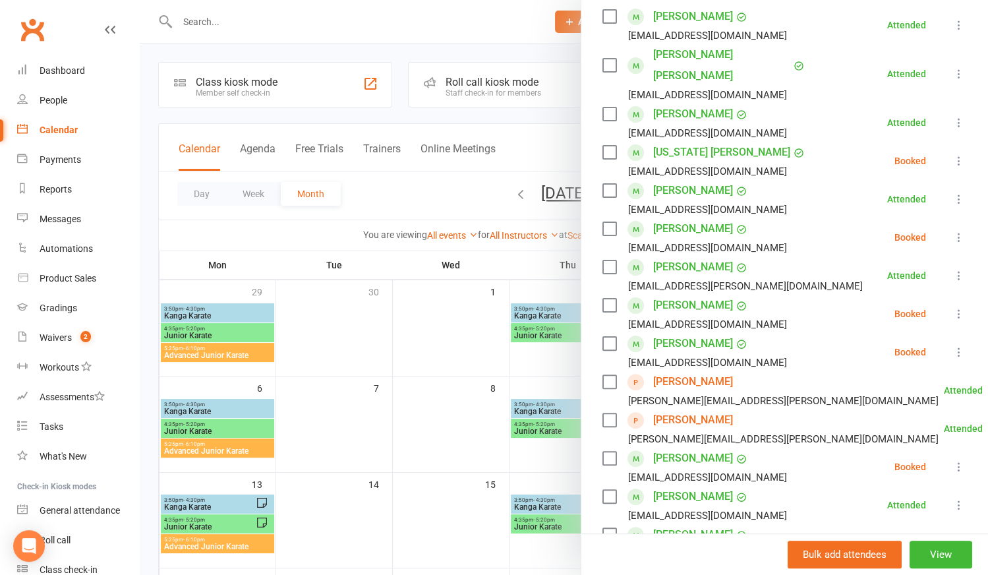
click at [237, 303] on div at bounding box center [564, 287] width 848 height 575
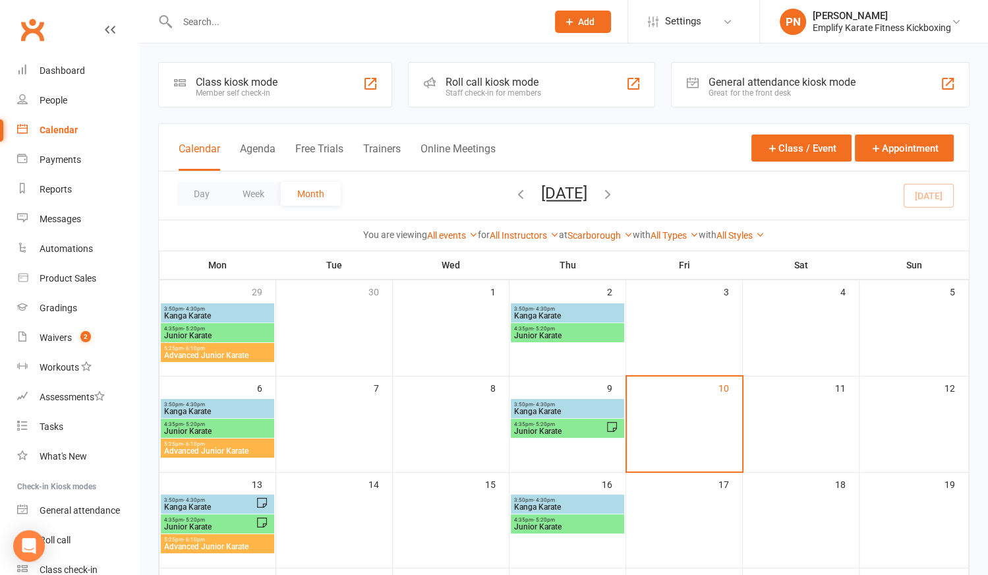
click at [237, 303] on div "3:50pm - 4:30pm Kanga Karate" at bounding box center [217, 312] width 113 height 19
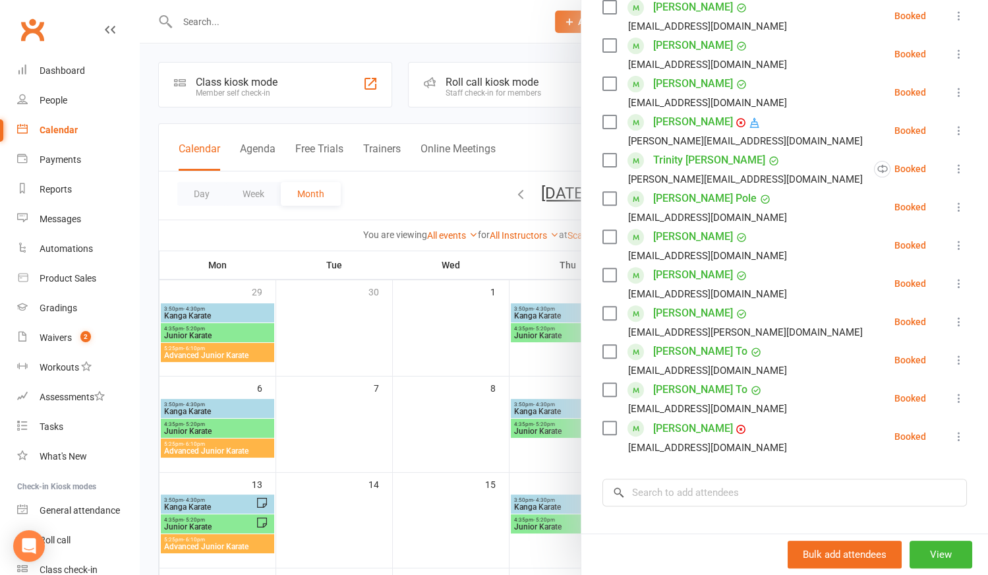
scroll to position [419, 0]
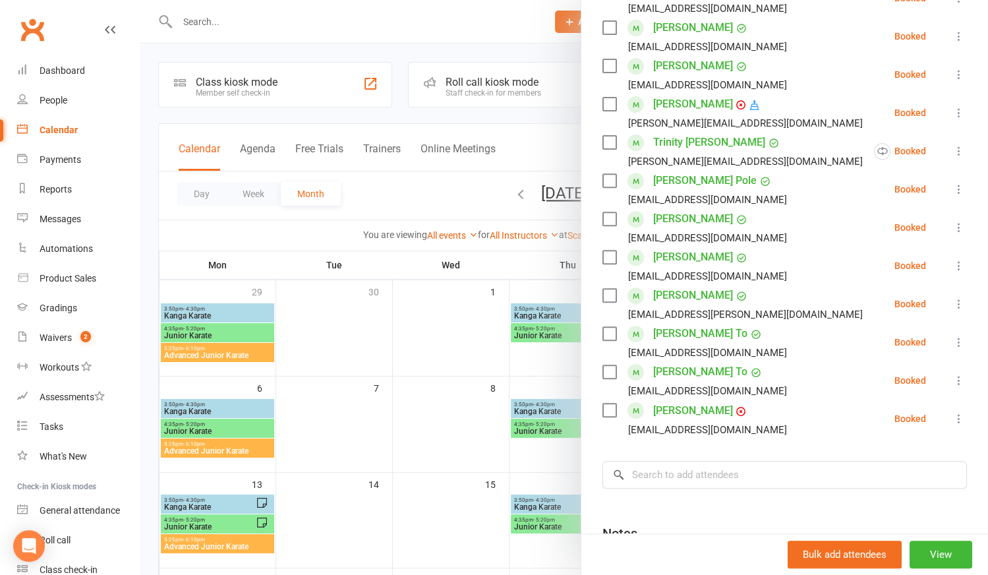
click at [328, 331] on div at bounding box center [564, 287] width 848 height 575
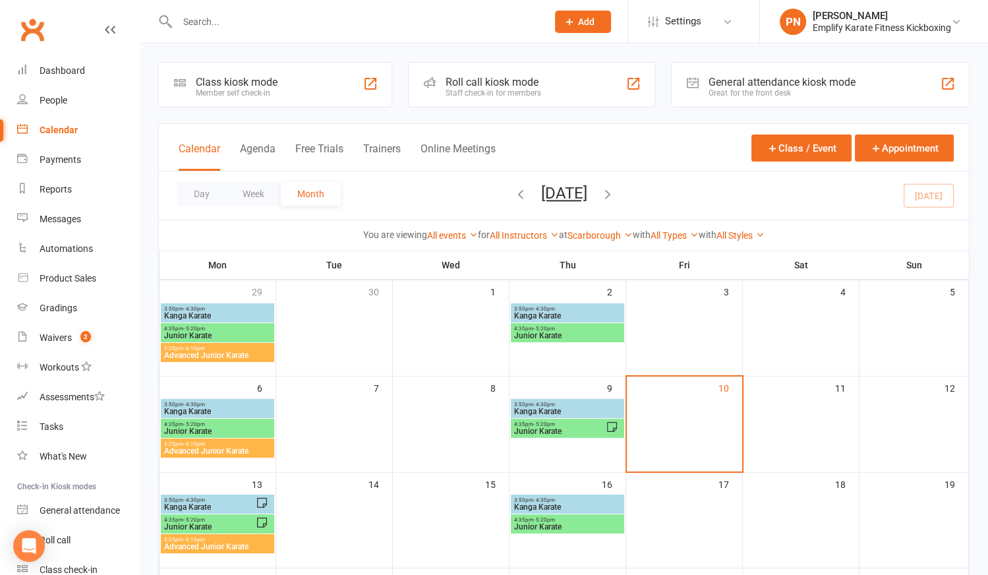
click at [551, 303] on div "3:50pm - 4:30pm Kanga Karate" at bounding box center [567, 312] width 113 height 19
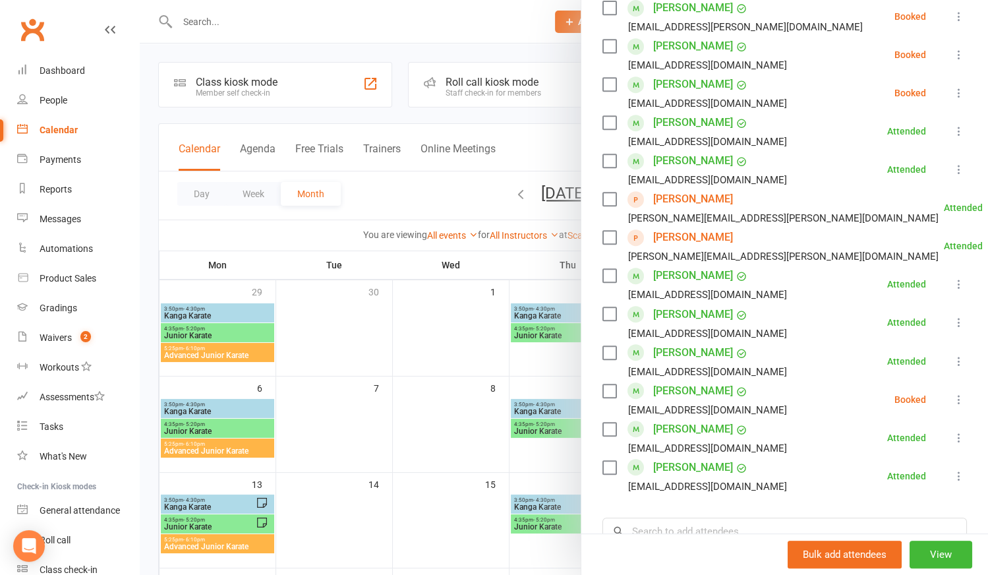
scroll to position [599, 0]
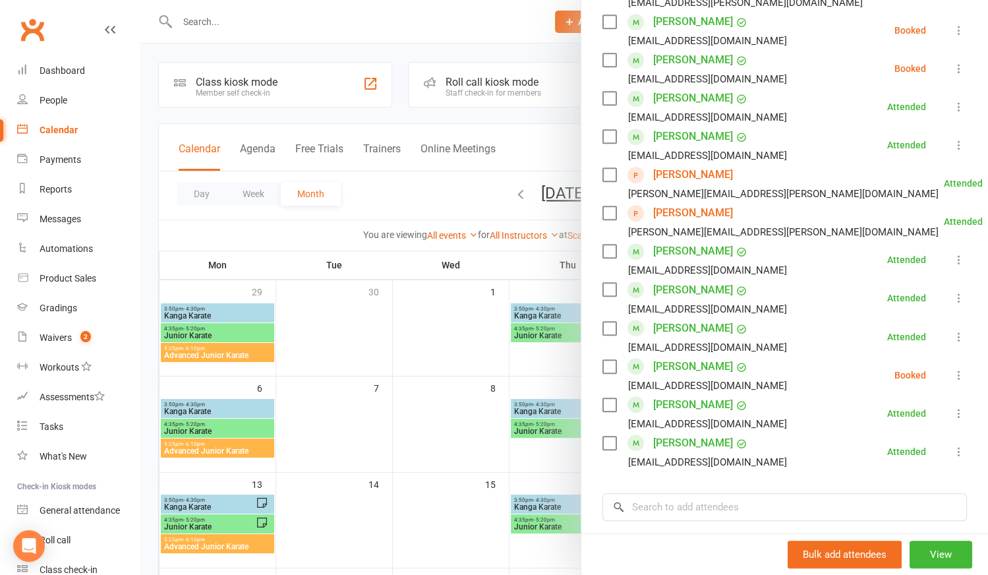
click at [355, 358] on div at bounding box center [564, 287] width 848 height 575
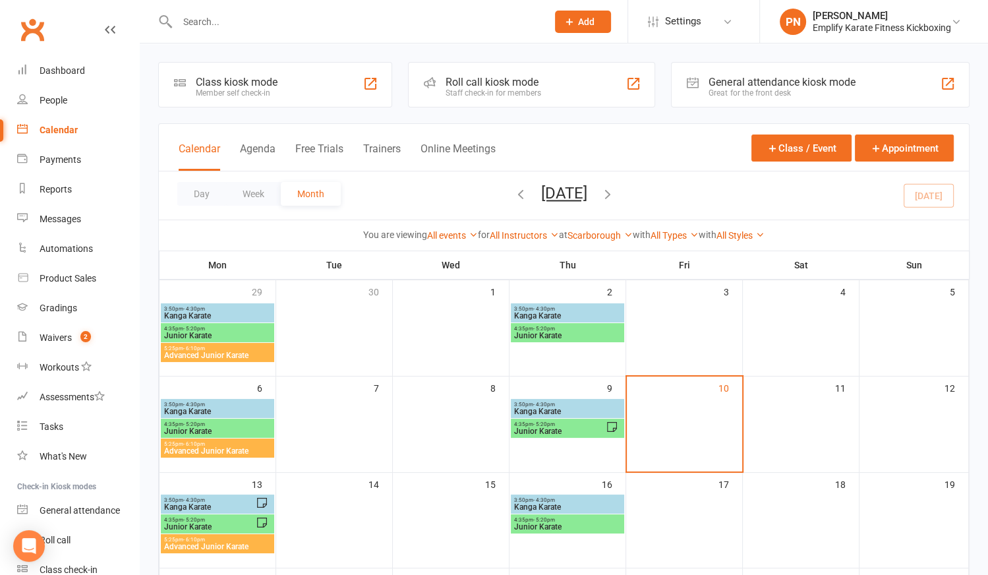
click at [263, 28] on input "text" at bounding box center [355, 22] width 364 height 18
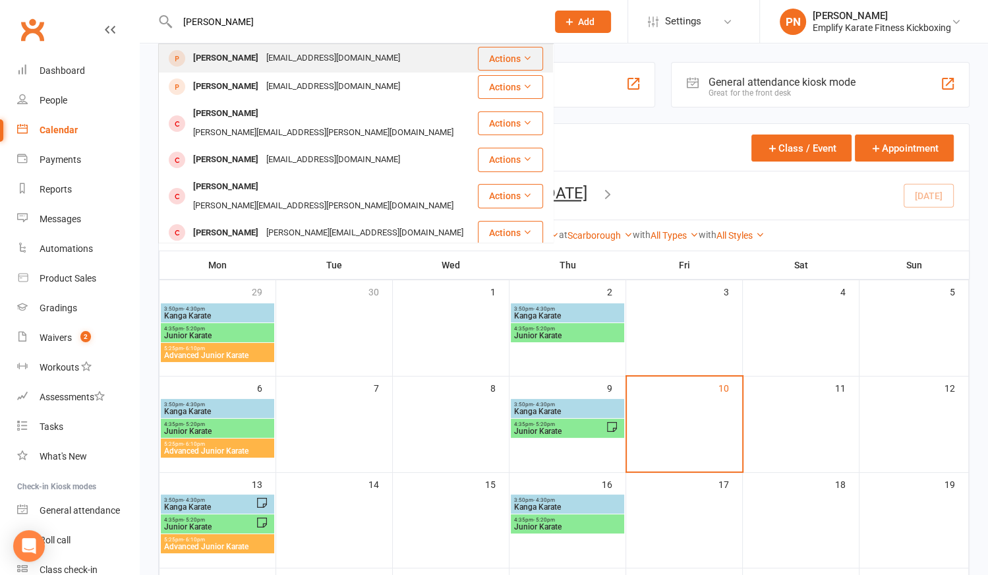
type input "[PERSON_NAME]"
click at [246, 61] on div "[PERSON_NAME]" at bounding box center [225, 58] width 73 height 19
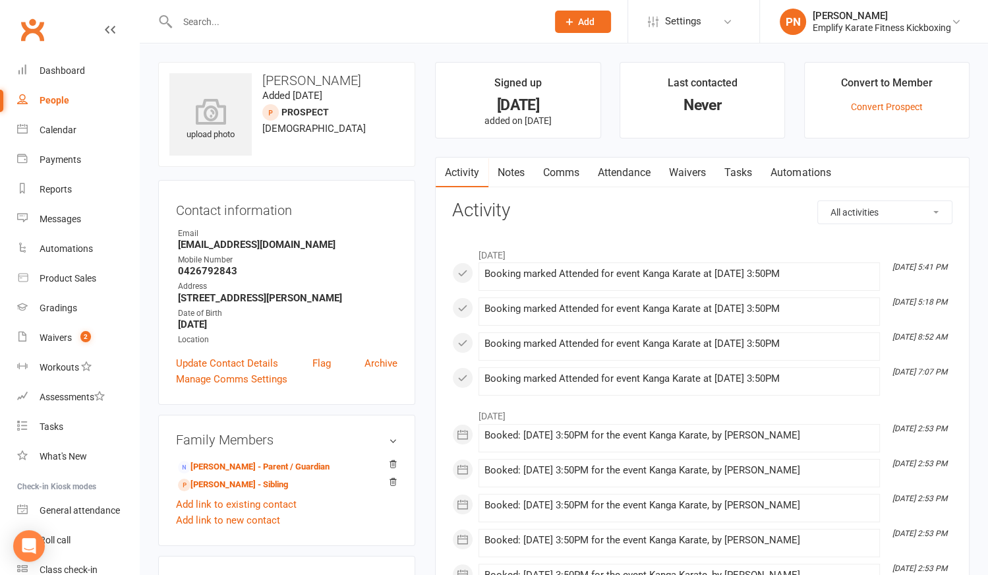
click at [619, 166] on link "Attendance" at bounding box center [623, 172] width 71 height 30
